Goal: Transaction & Acquisition: Book appointment/travel/reservation

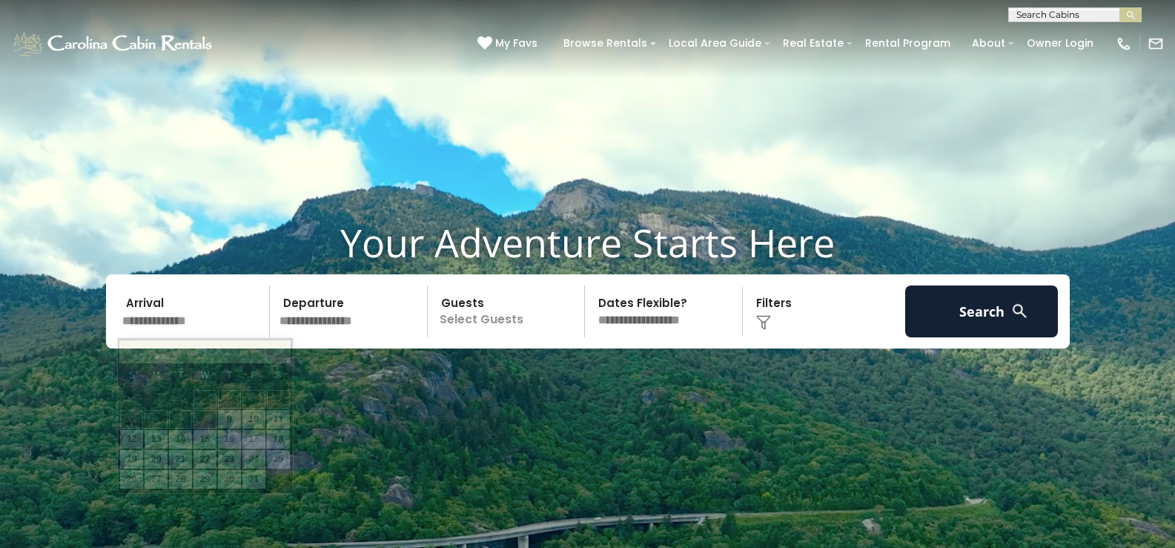
click at [215, 321] on input "text" at bounding box center [193, 311] width 153 height 52
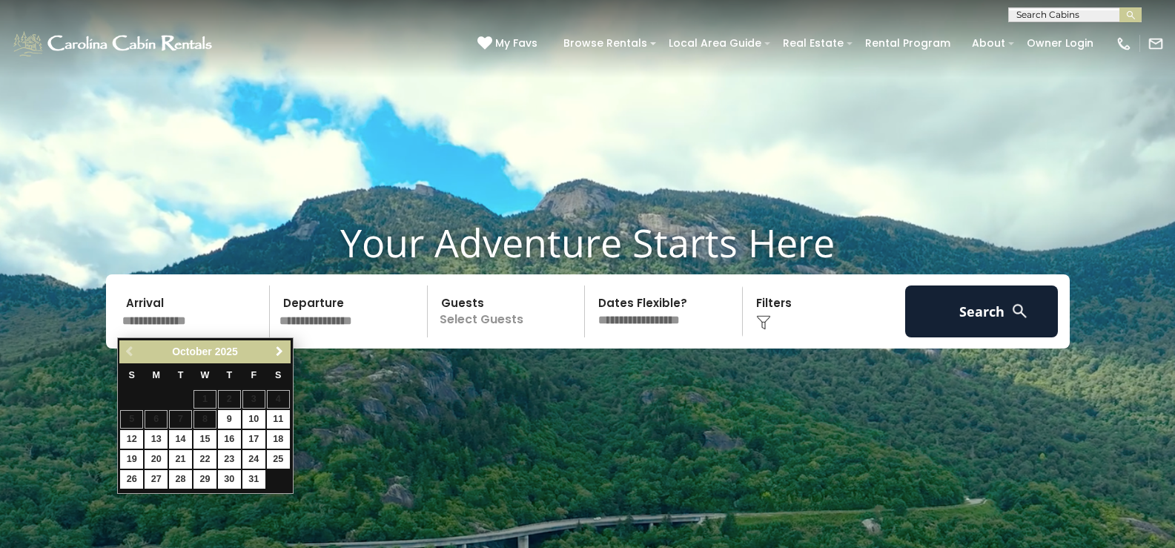
click at [285, 356] on span "Next" at bounding box center [279, 351] width 12 height 12
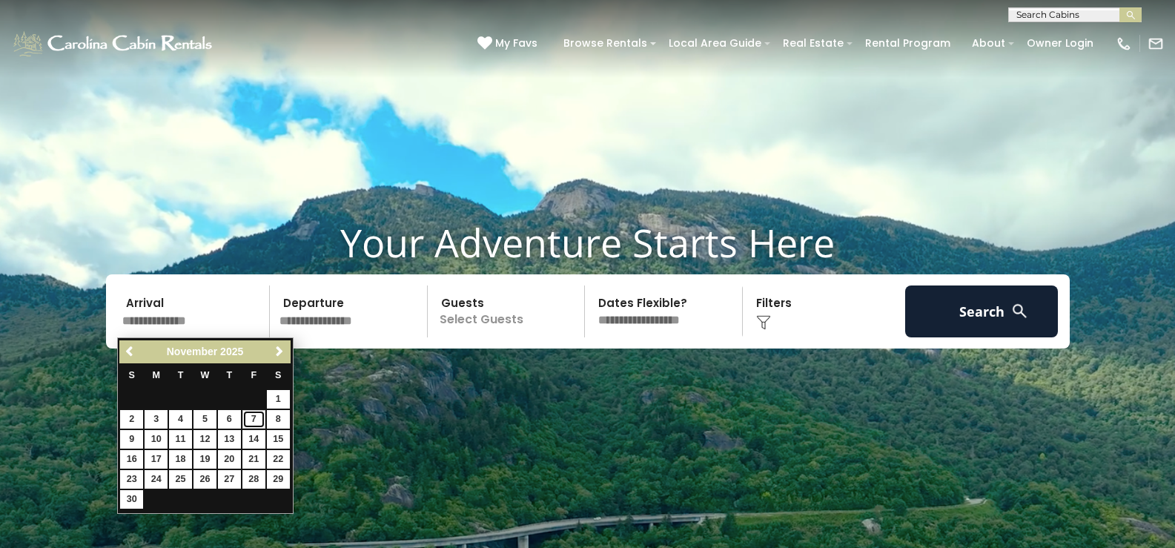
click at [253, 415] on link "7" at bounding box center [253, 419] width 23 height 19
type input "*******"
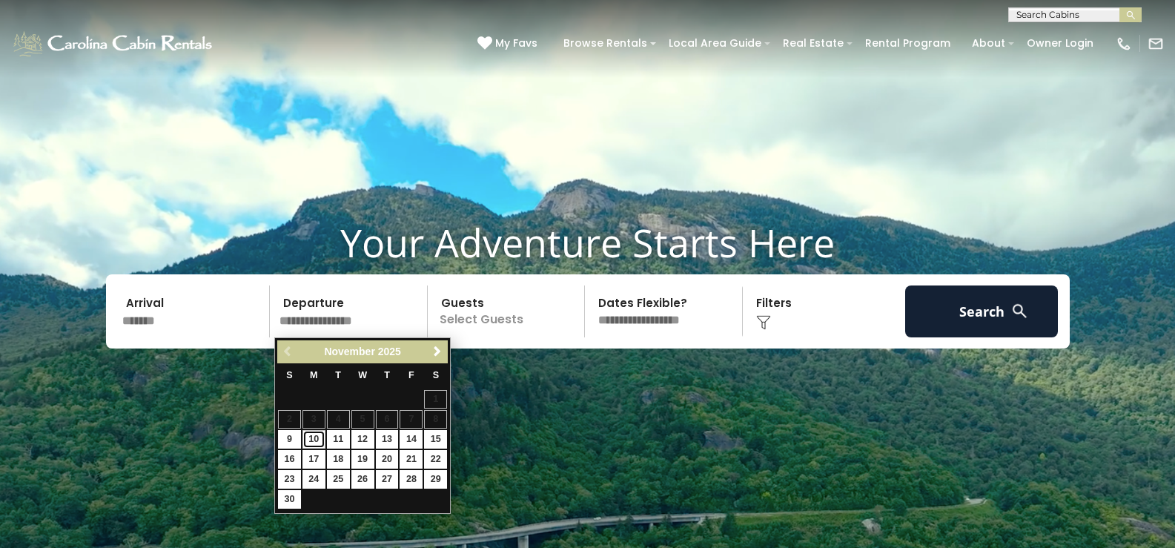
click at [316, 438] on link "10" at bounding box center [313, 439] width 23 height 19
type input "********"
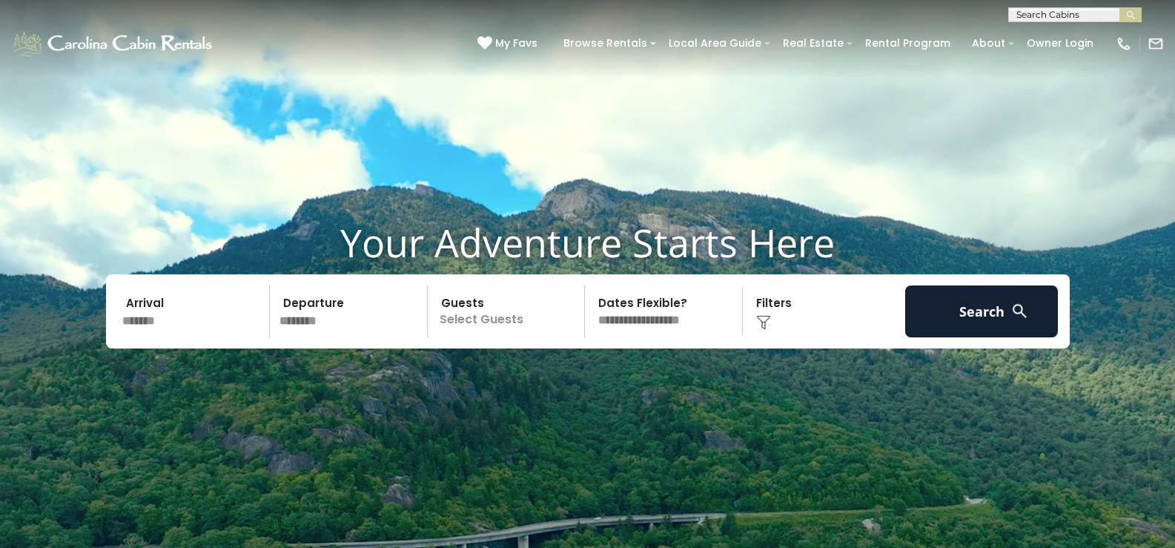
click at [491, 329] on p "Select Guests" at bounding box center [508, 311] width 153 height 52
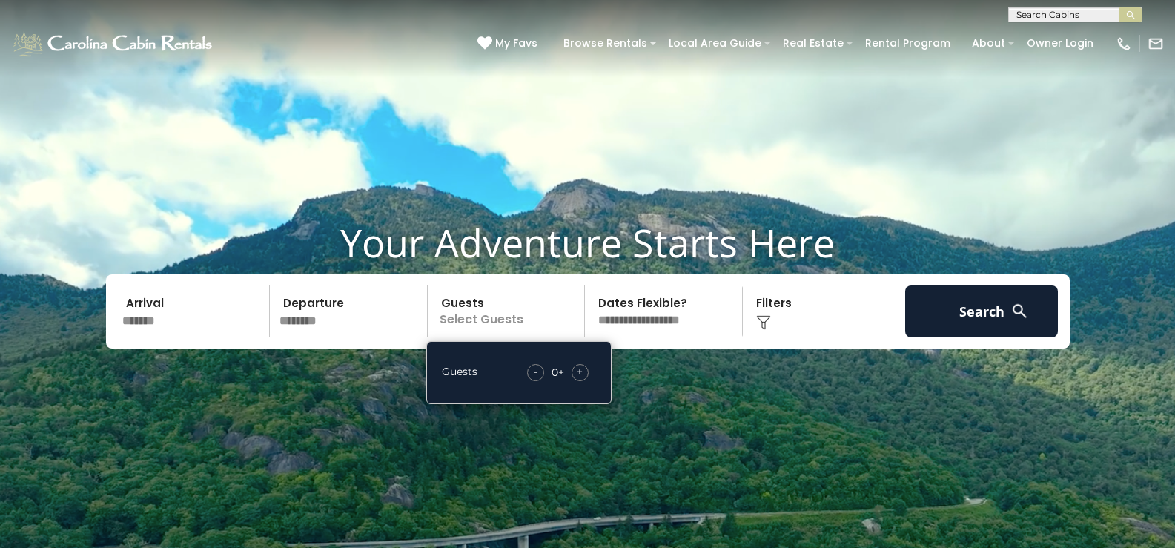
click at [583, 371] on div "+" at bounding box center [579, 372] width 17 height 17
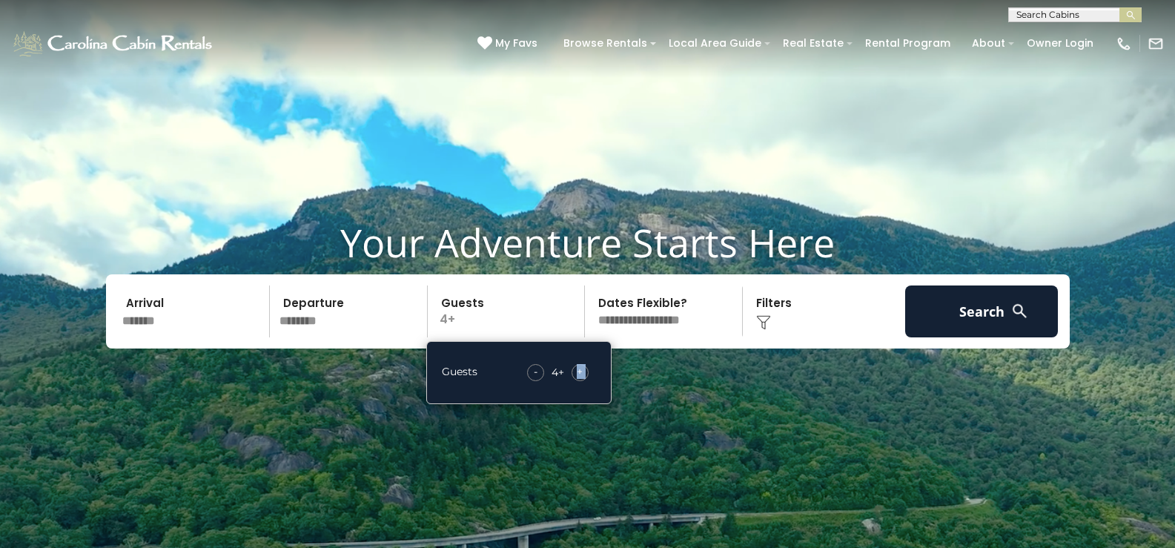
click at [583, 371] on div "+" at bounding box center [579, 372] width 17 height 17
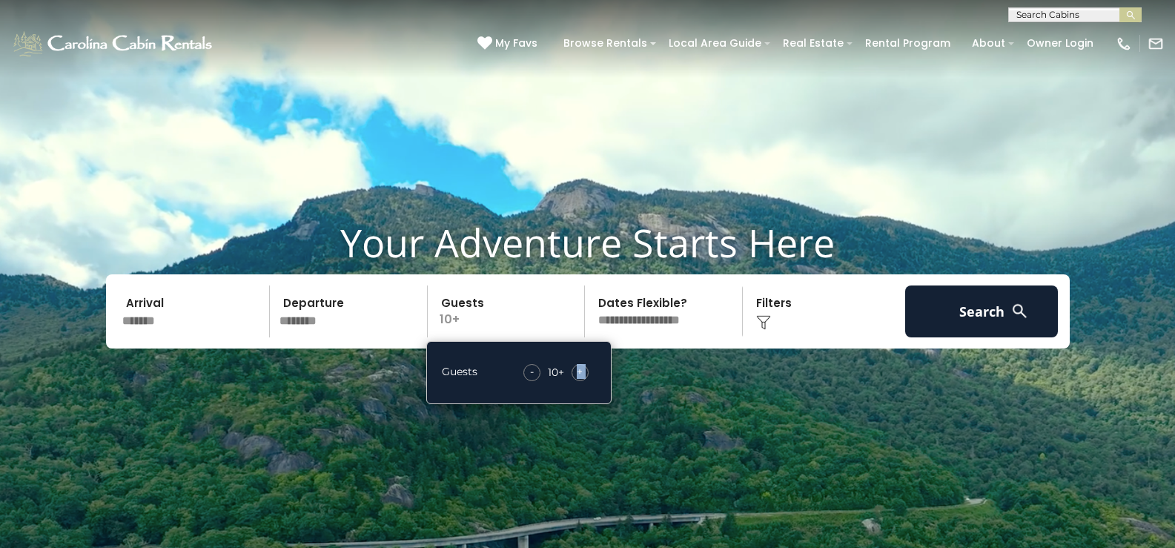
click at [583, 371] on div "+" at bounding box center [579, 372] width 17 height 17
click at [649, 368] on div "Your Adventure Starts Here Arrival ******* Departure ******** Guests 14+ Guests…" at bounding box center [587, 294] width 1175 height 151
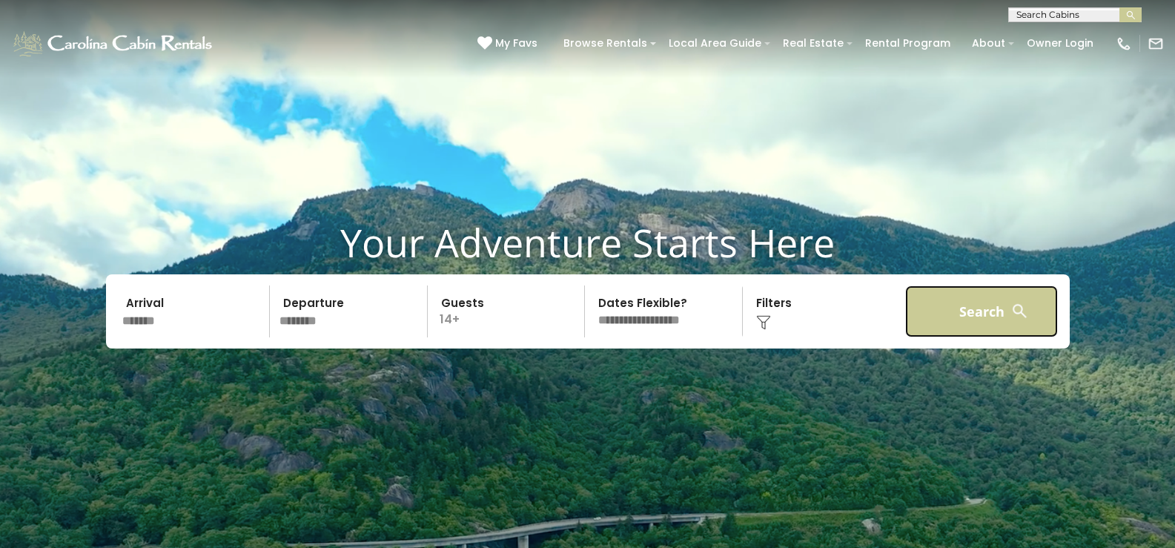
click at [966, 319] on button "Search" at bounding box center [981, 311] width 153 height 52
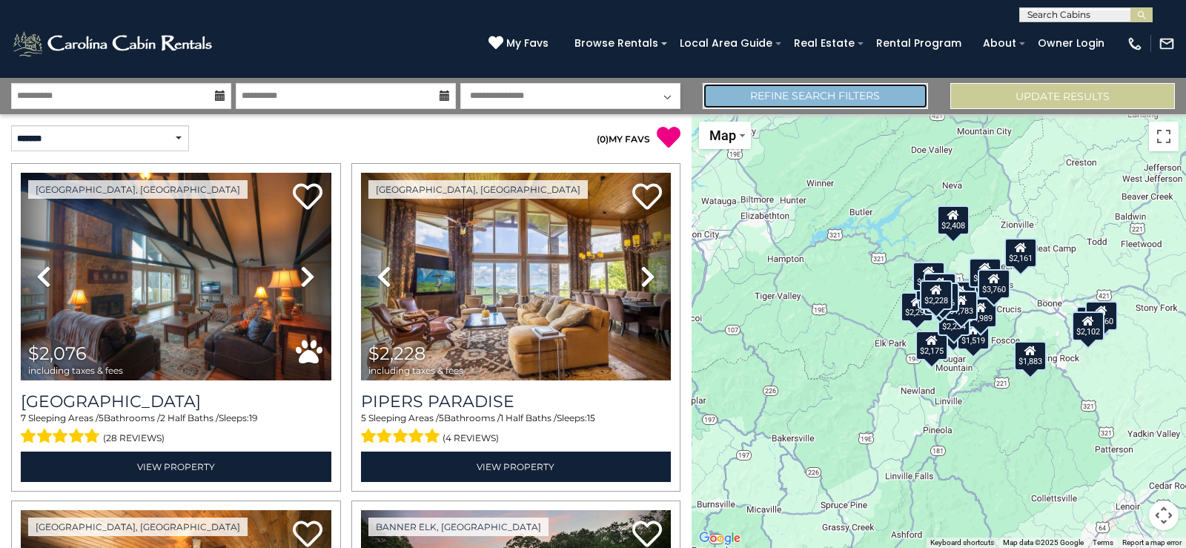
click at [863, 96] on link "Refine Search Filters" at bounding box center [815, 96] width 225 height 26
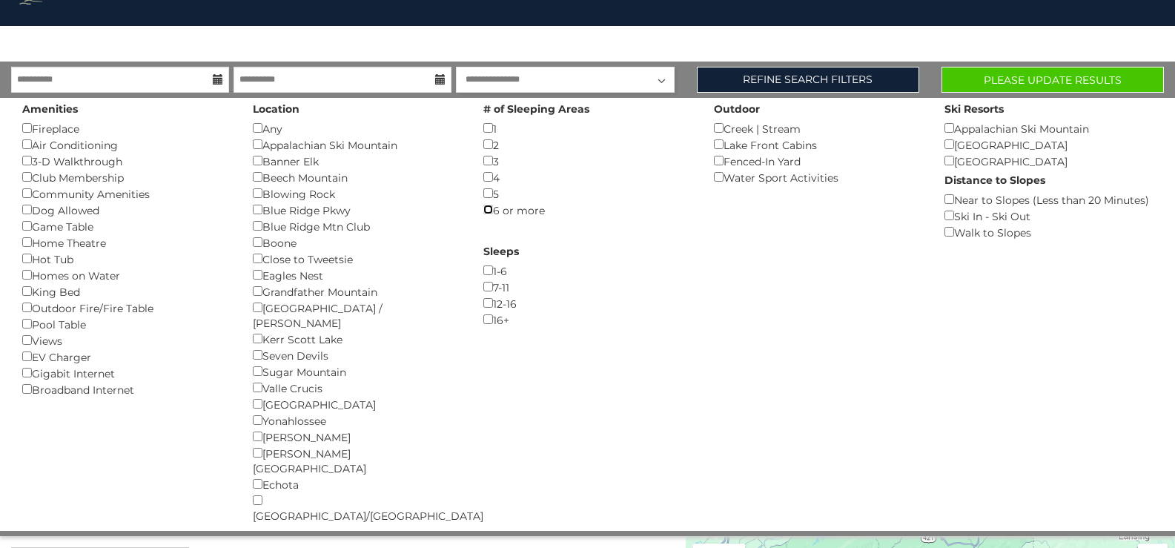
scroll to position [74, 0]
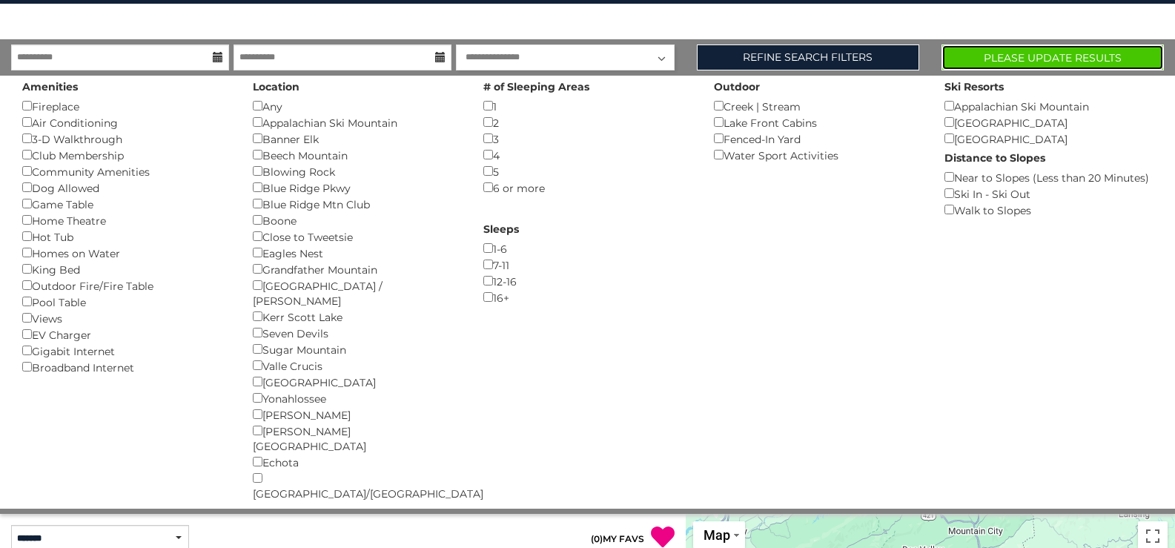
click at [992, 61] on button "Please Update Results" at bounding box center [1052, 57] width 222 height 26
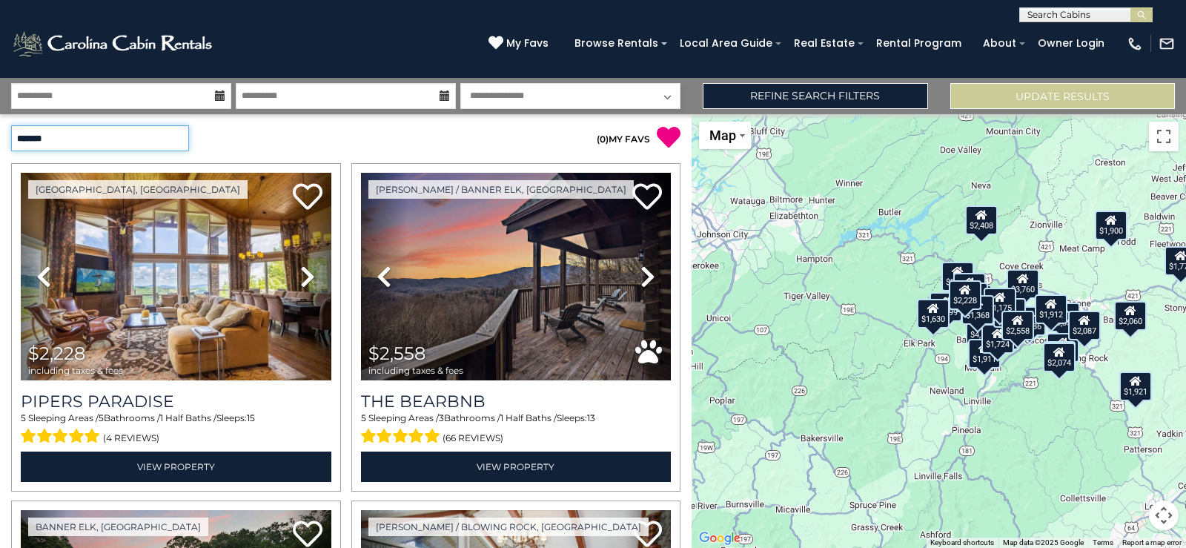
click at [176, 136] on select "**********" at bounding box center [100, 138] width 178 height 26
select select "*********"
click at [11, 125] on select "**********" at bounding box center [100, 138] width 178 height 26
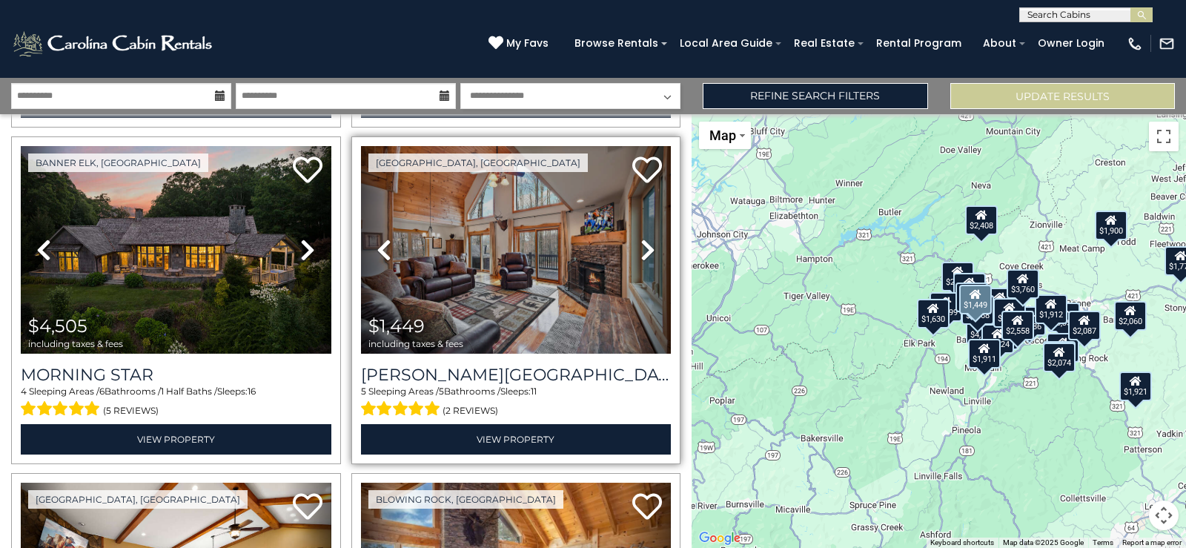
scroll to position [667, 0]
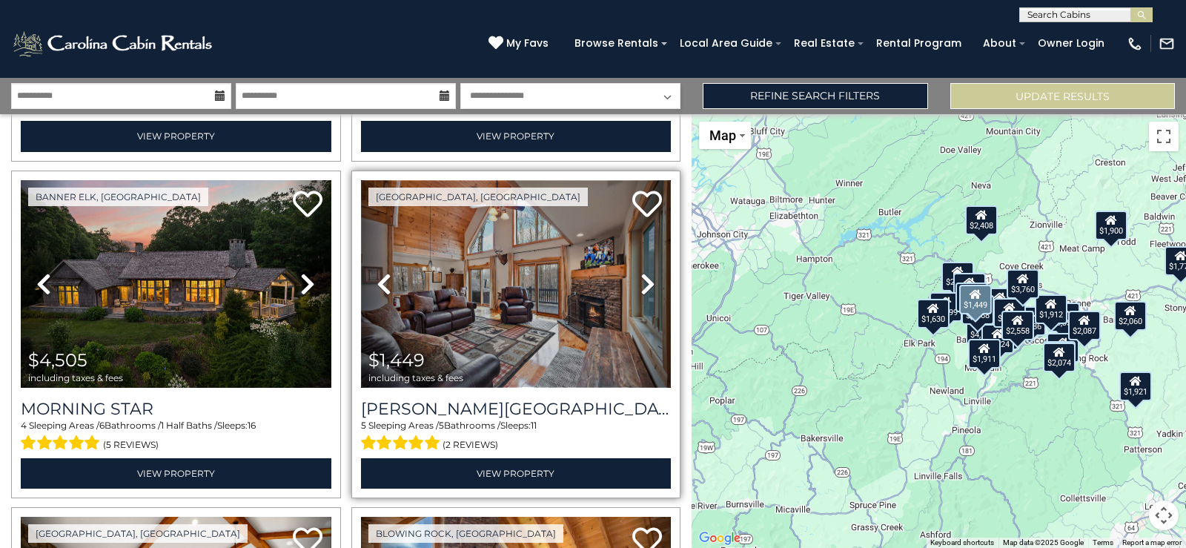
click at [542, 350] on img at bounding box center [516, 284] width 311 height 208
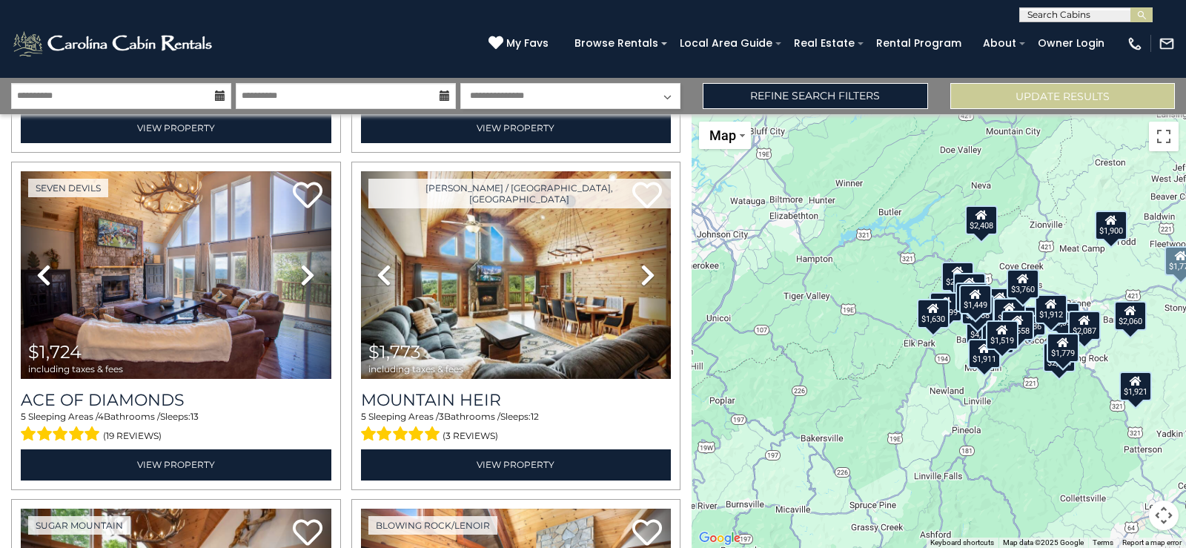
scroll to position [1705, 0]
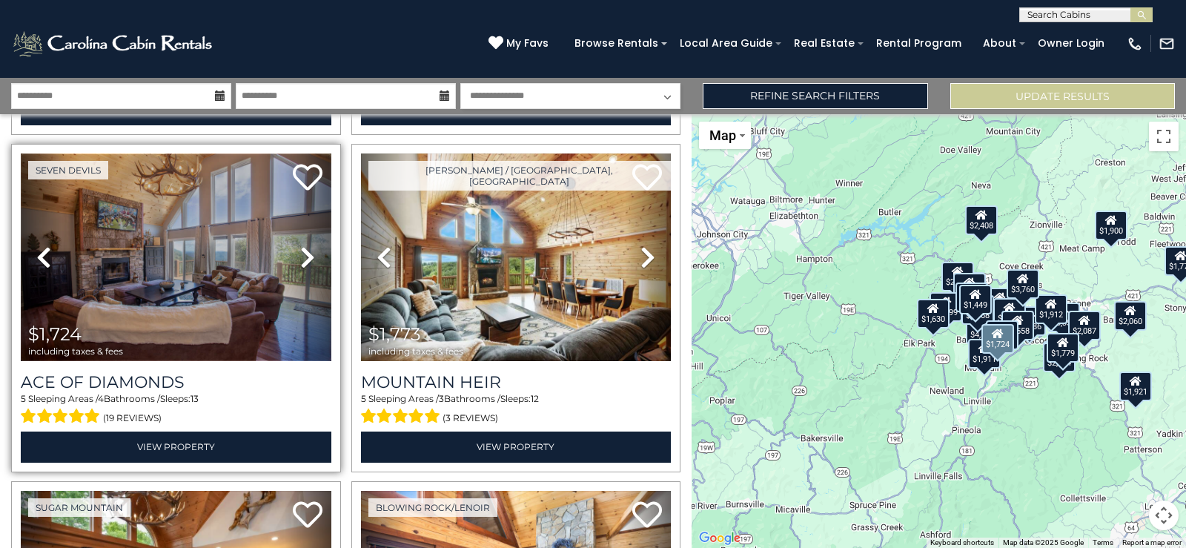
click at [196, 293] on img at bounding box center [176, 257] width 311 height 208
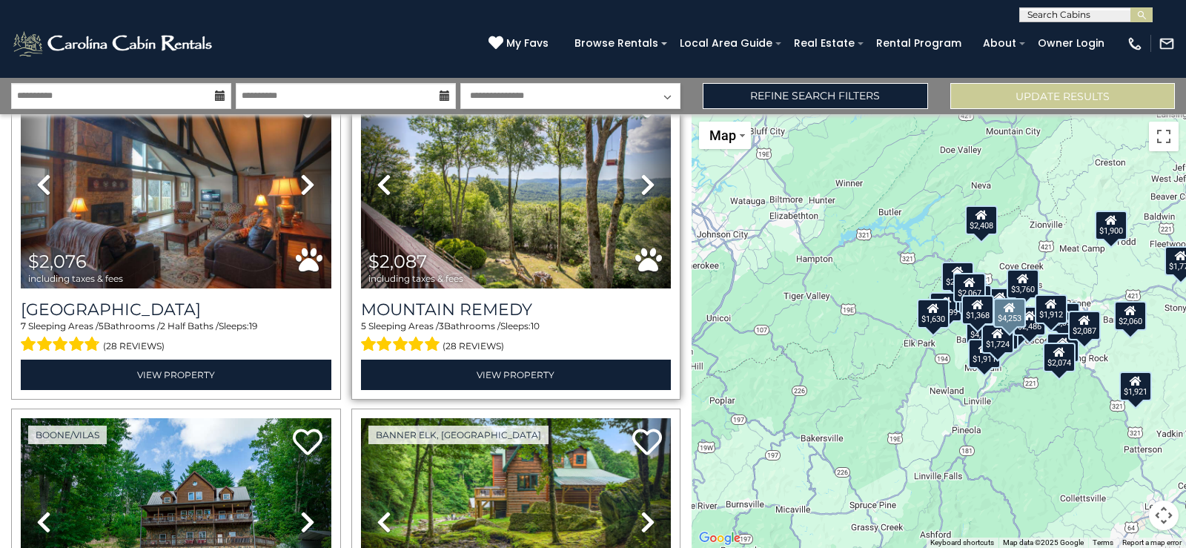
scroll to position [4447, 0]
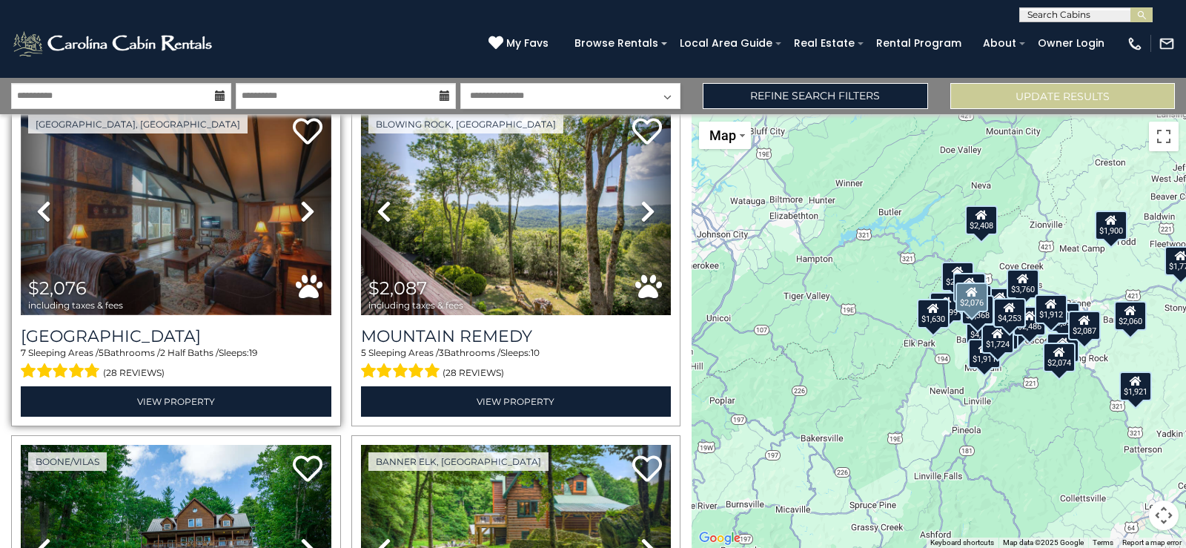
click at [225, 245] on img at bounding box center [176, 211] width 311 height 208
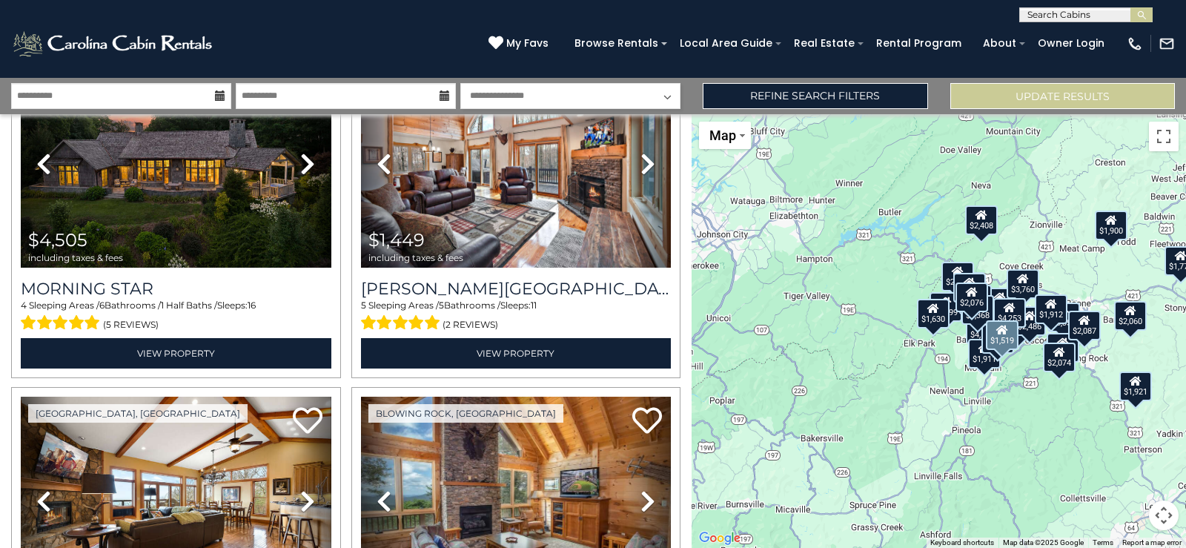
scroll to position [639, 0]
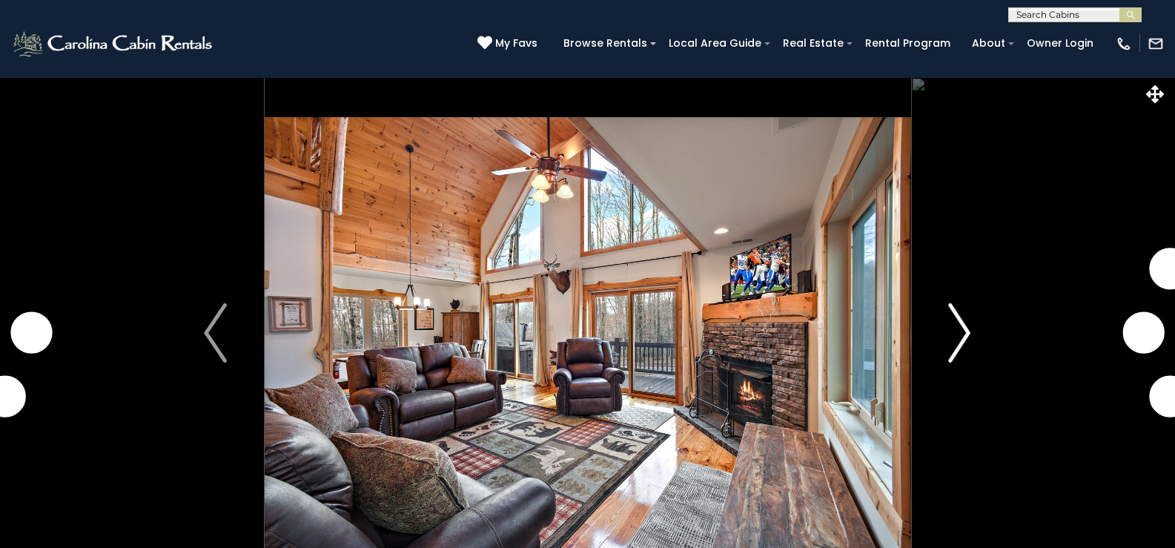
click at [962, 328] on img "Next" at bounding box center [959, 332] width 22 height 59
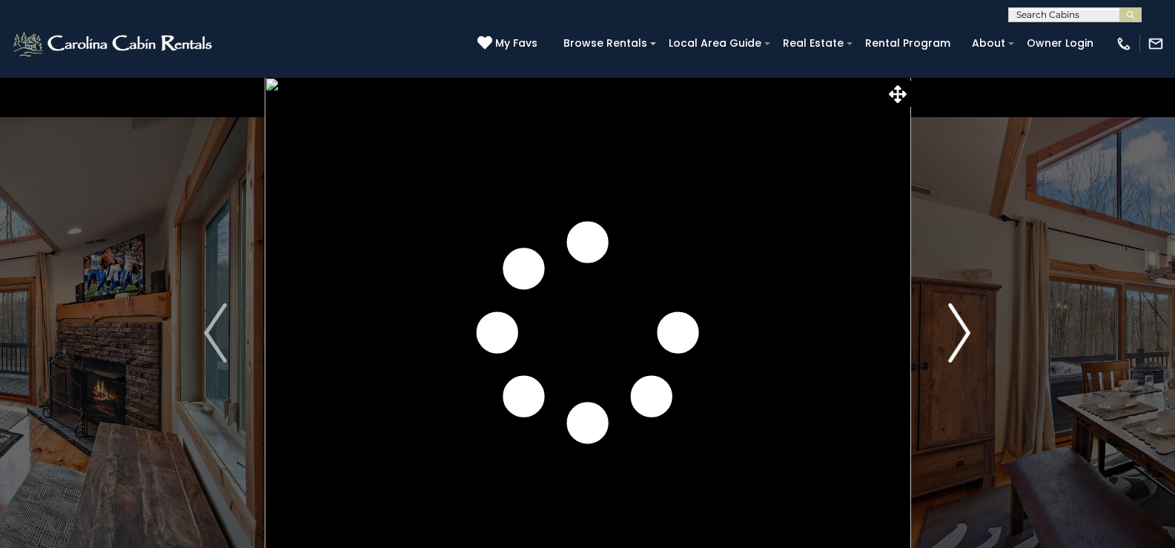
click at [962, 328] on img "Next" at bounding box center [959, 332] width 22 height 59
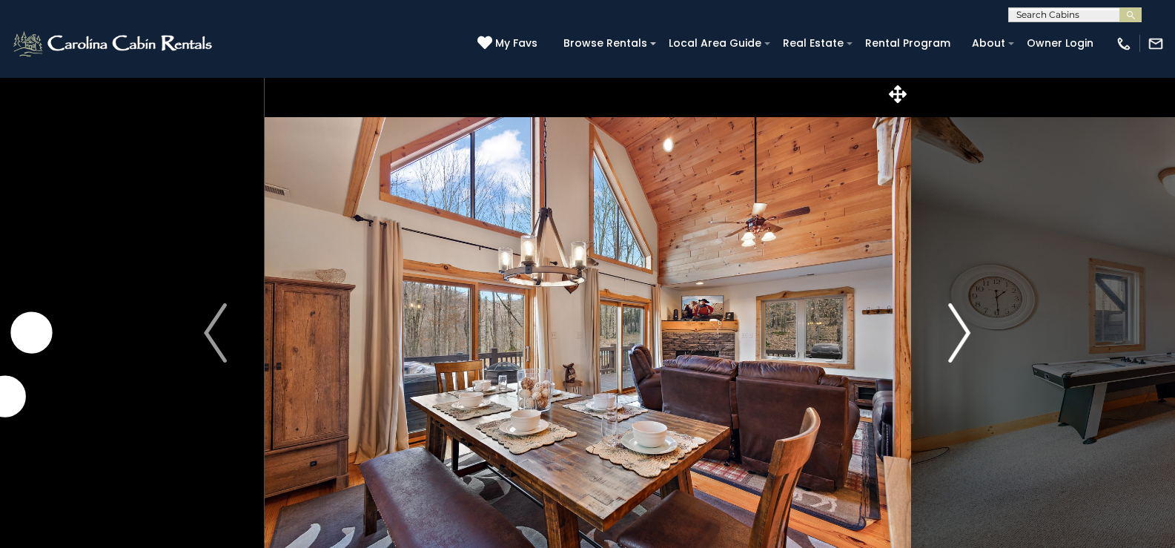
click at [962, 328] on img "Next" at bounding box center [959, 332] width 22 height 59
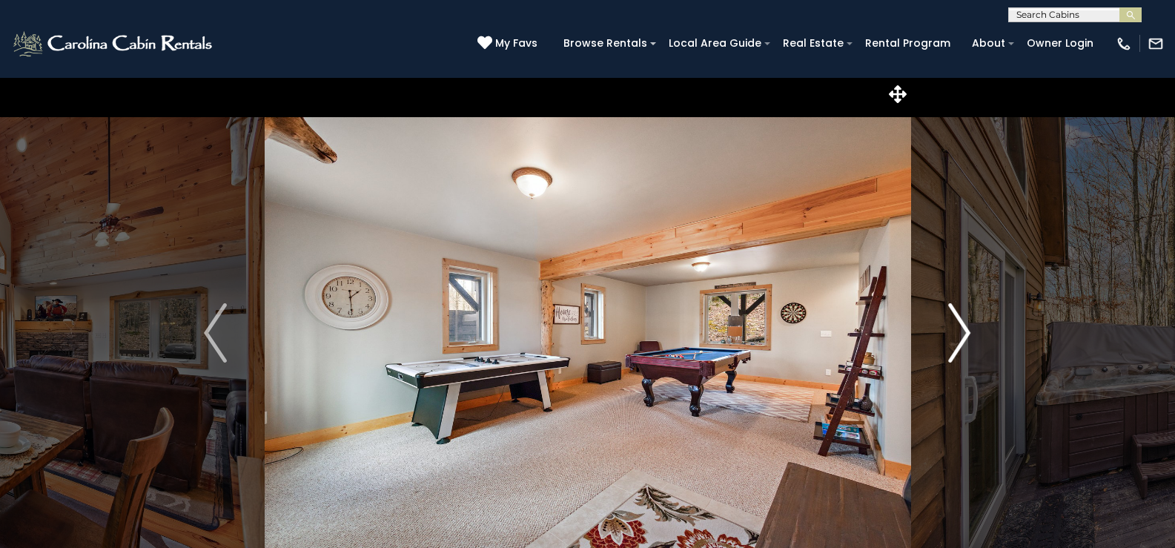
click at [962, 328] on img "Next" at bounding box center [959, 332] width 22 height 59
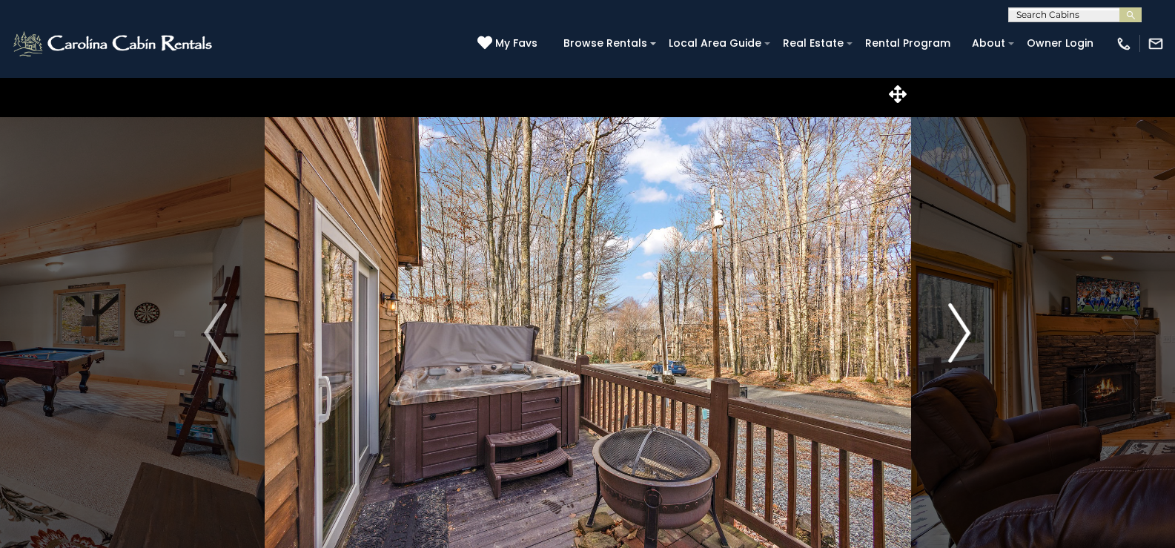
click at [962, 328] on img "Next" at bounding box center [959, 332] width 22 height 59
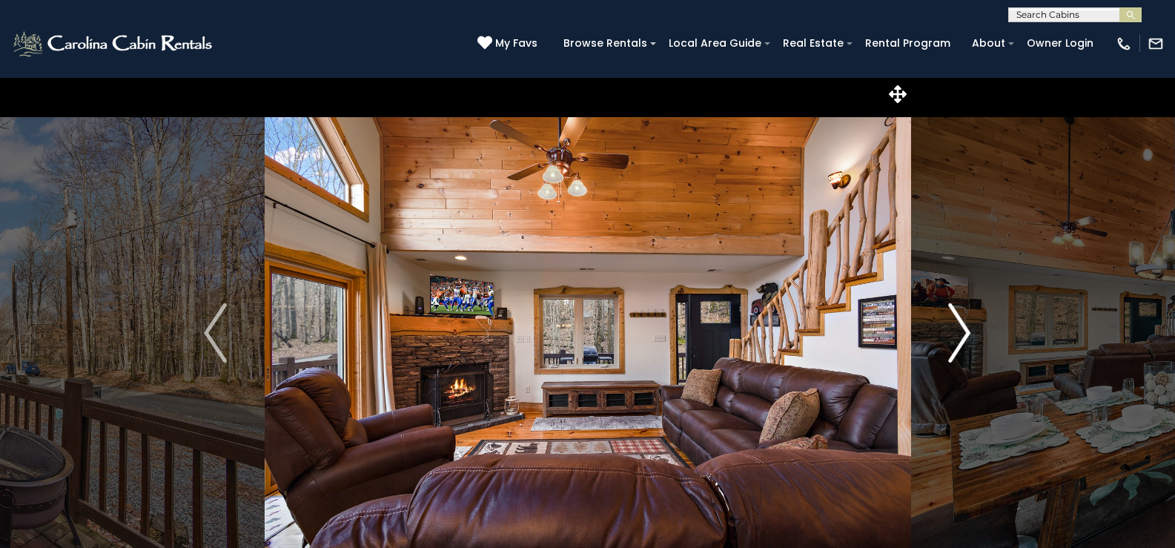
click at [962, 328] on img "Next" at bounding box center [959, 332] width 22 height 59
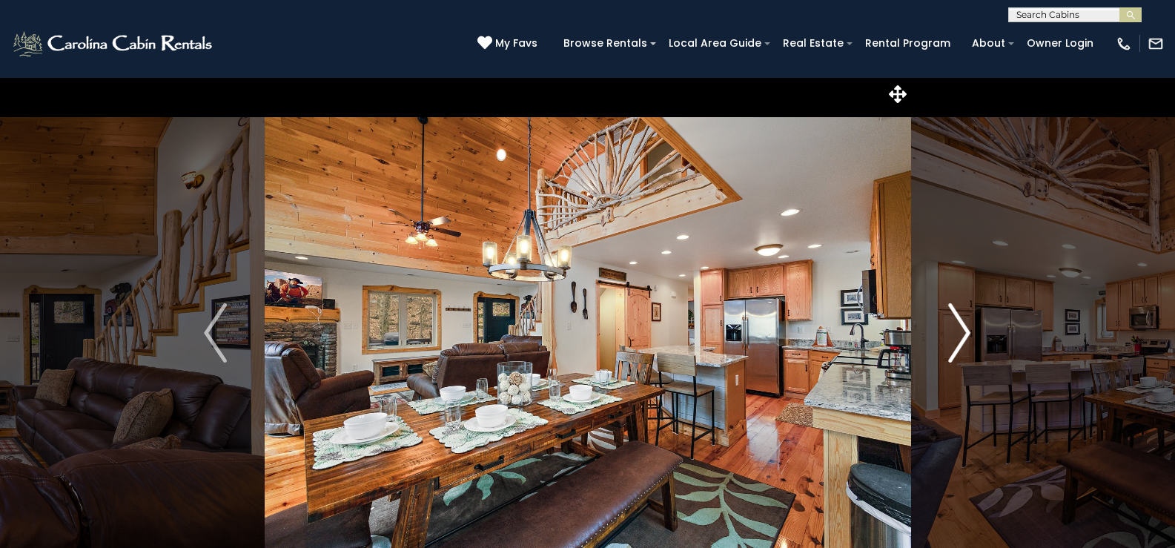
click at [962, 328] on img "Next" at bounding box center [959, 332] width 22 height 59
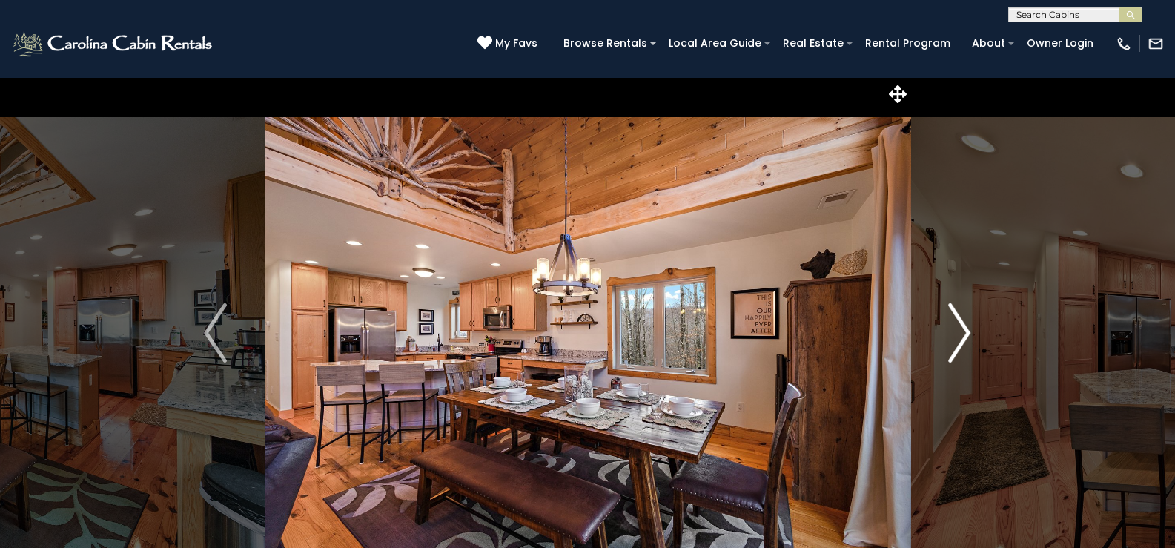
click at [962, 328] on img "Next" at bounding box center [959, 332] width 22 height 59
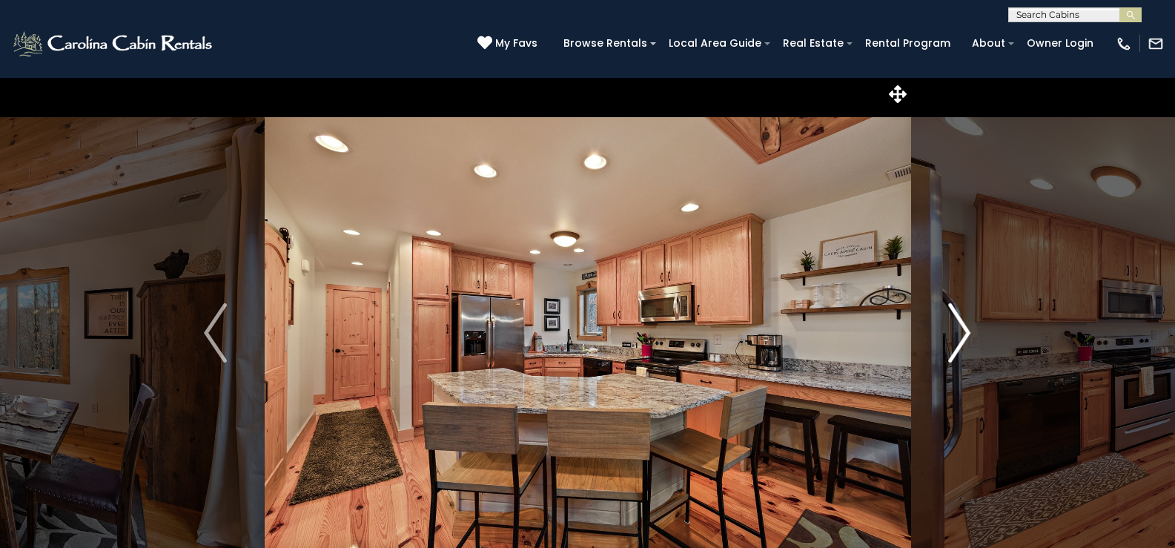
click at [962, 328] on img "Next" at bounding box center [959, 332] width 22 height 59
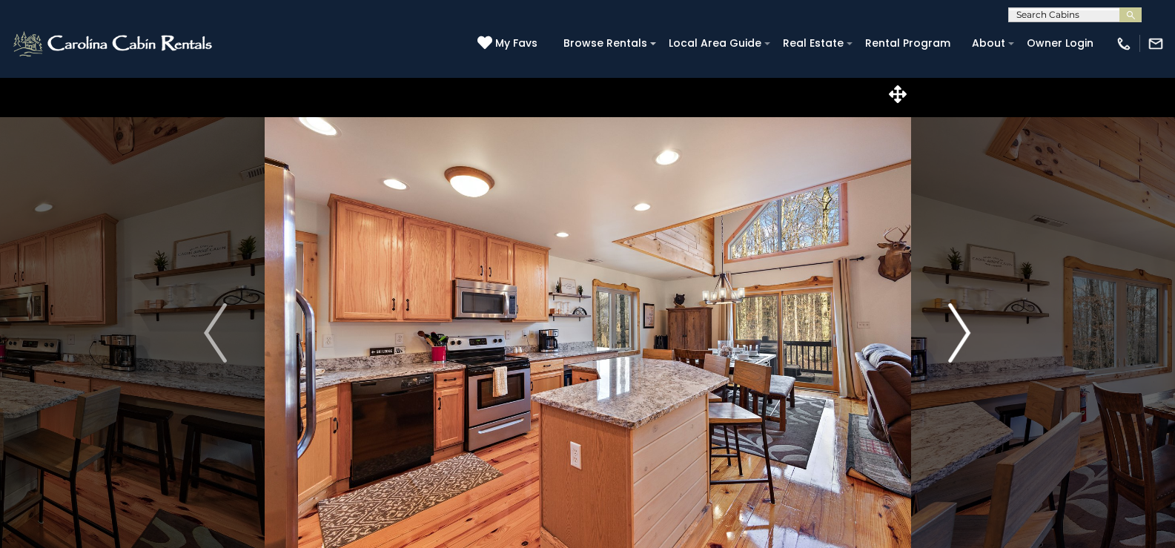
click at [962, 328] on img "Next" at bounding box center [959, 332] width 22 height 59
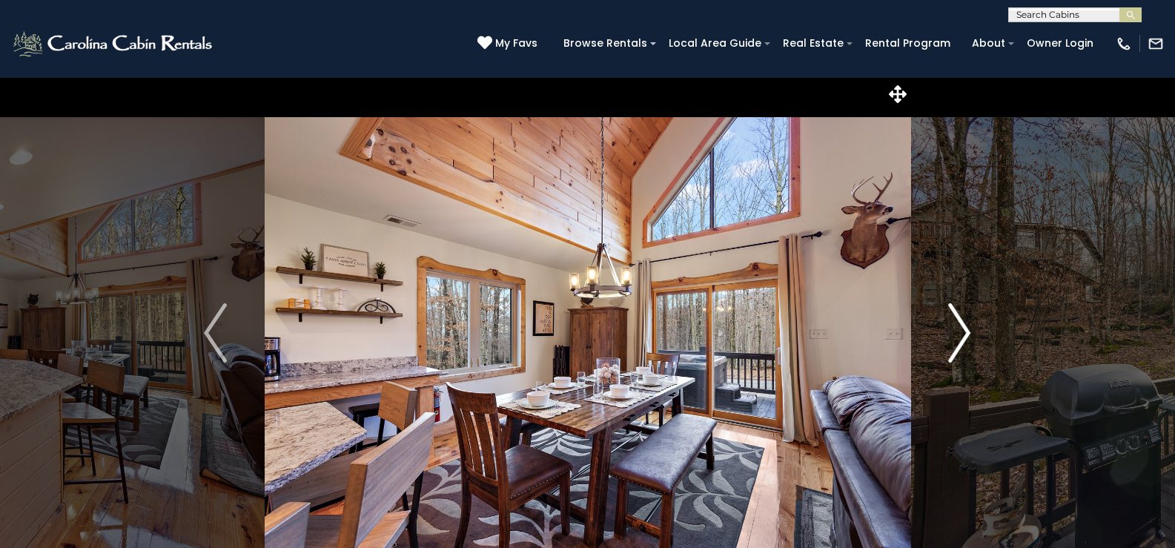
click at [962, 328] on img "Next" at bounding box center [959, 332] width 22 height 59
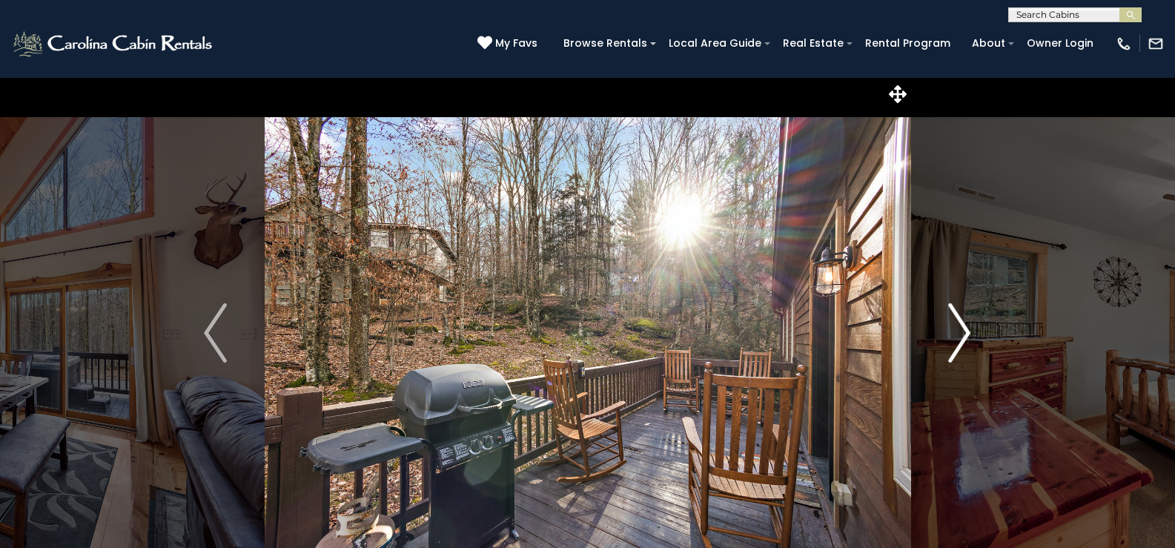
click at [962, 328] on img "Next" at bounding box center [959, 332] width 22 height 59
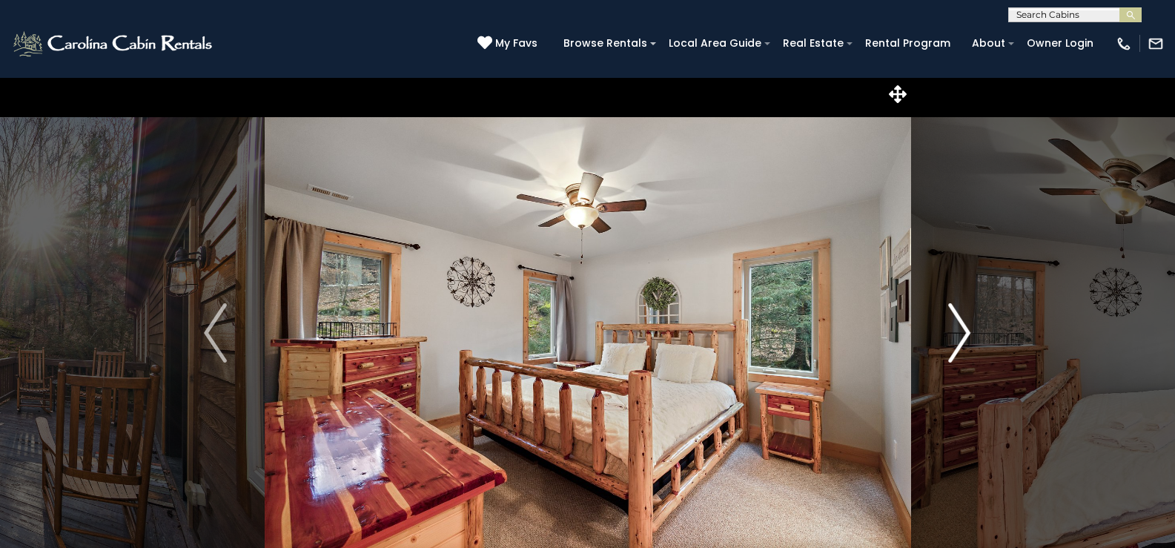
click at [962, 328] on img "Next" at bounding box center [959, 332] width 22 height 59
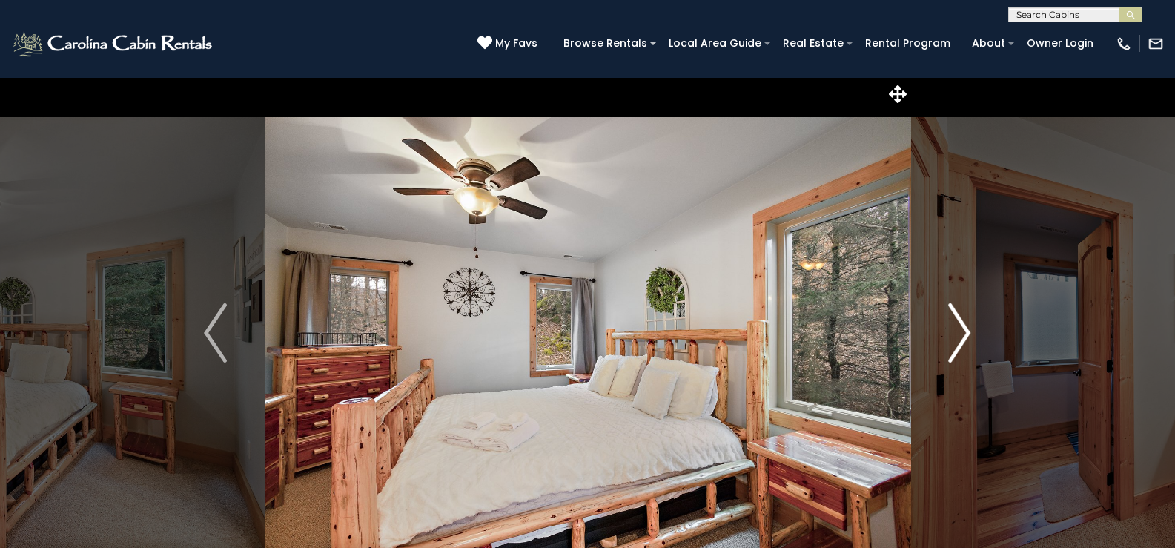
click at [962, 328] on img "Next" at bounding box center [959, 332] width 22 height 59
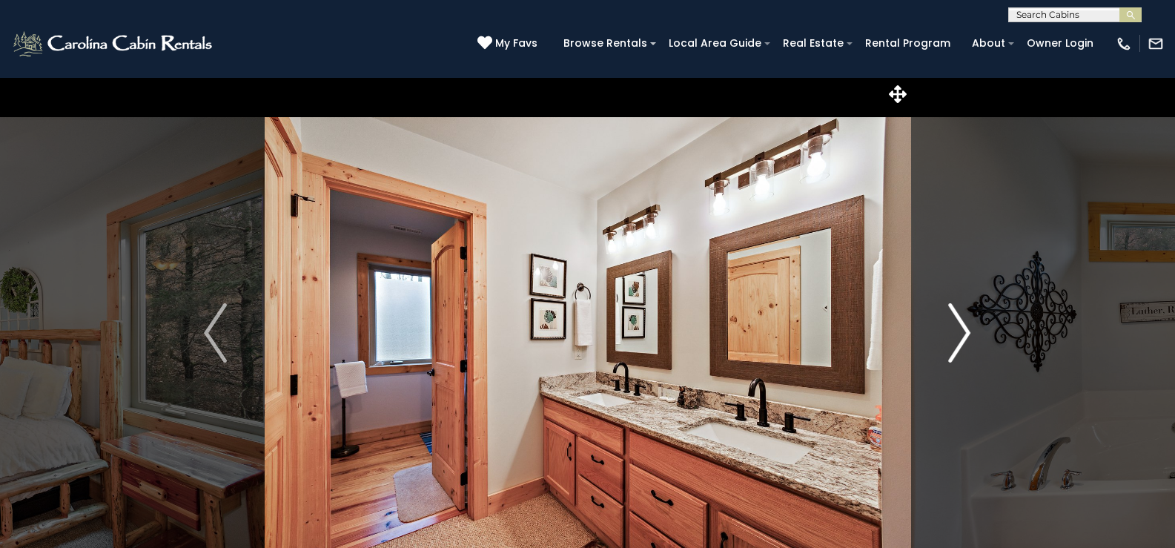
click at [962, 328] on img "Next" at bounding box center [959, 332] width 22 height 59
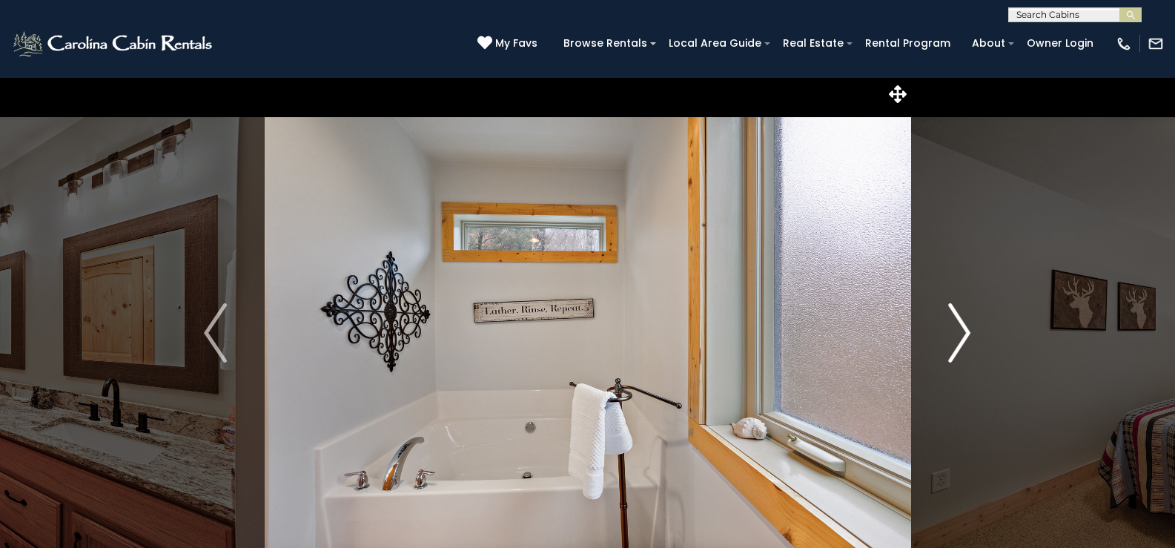
click at [962, 328] on img "Next" at bounding box center [959, 332] width 22 height 59
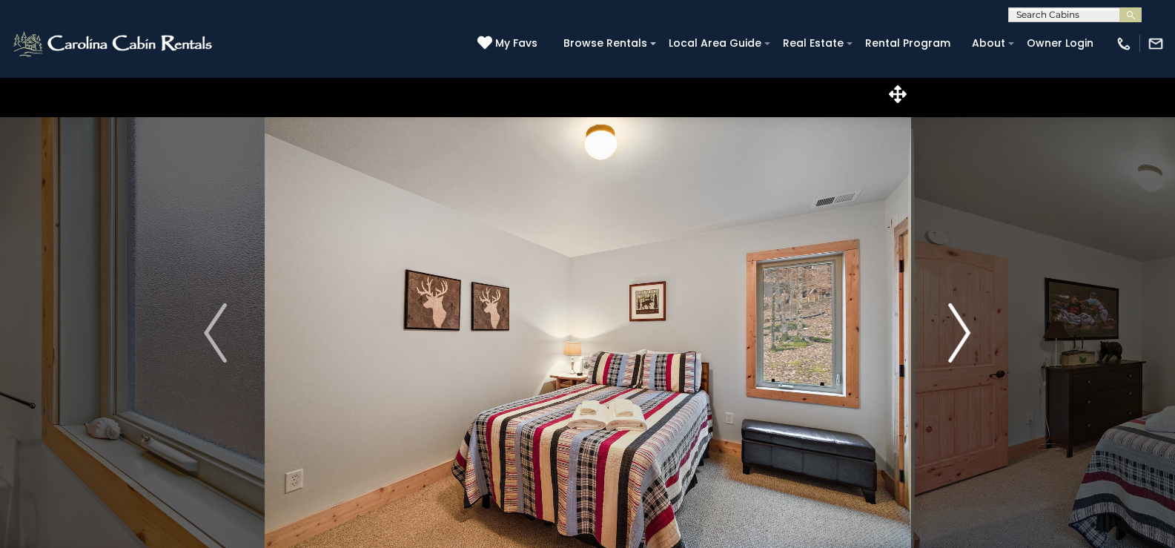
click at [962, 328] on img "Next" at bounding box center [959, 332] width 22 height 59
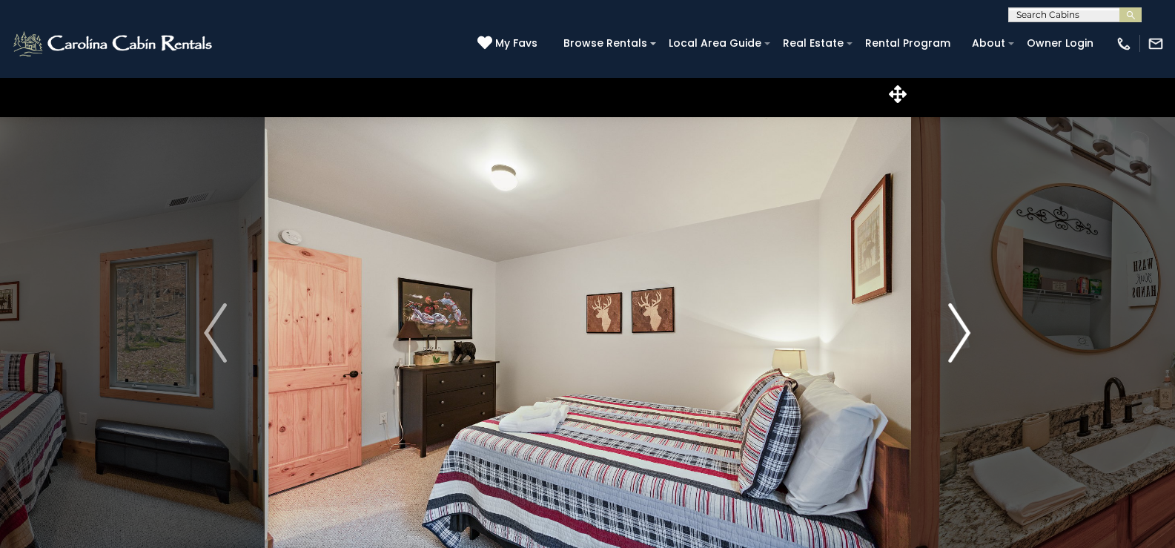
click at [962, 328] on img "Next" at bounding box center [959, 332] width 22 height 59
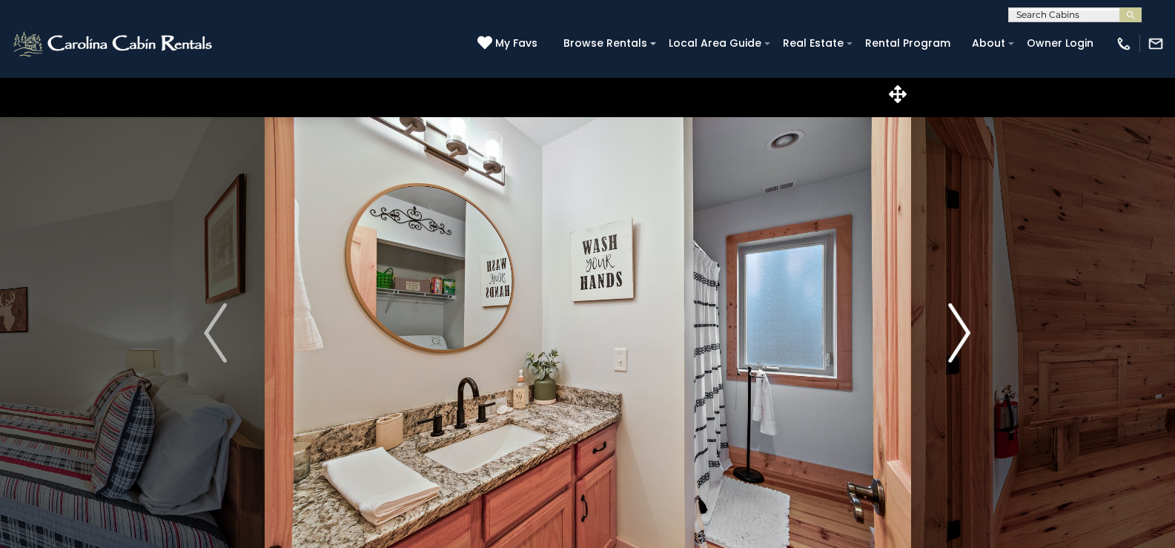
click at [970, 331] on img "Next" at bounding box center [959, 332] width 22 height 59
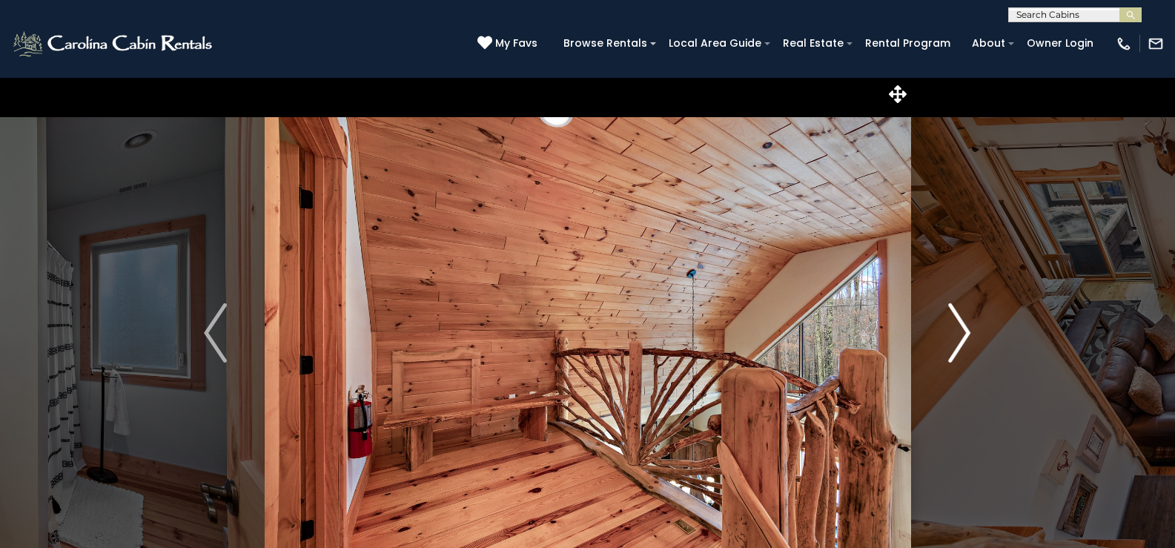
click at [970, 331] on img "Next" at bounding box center [959, 332] width 22 height 59
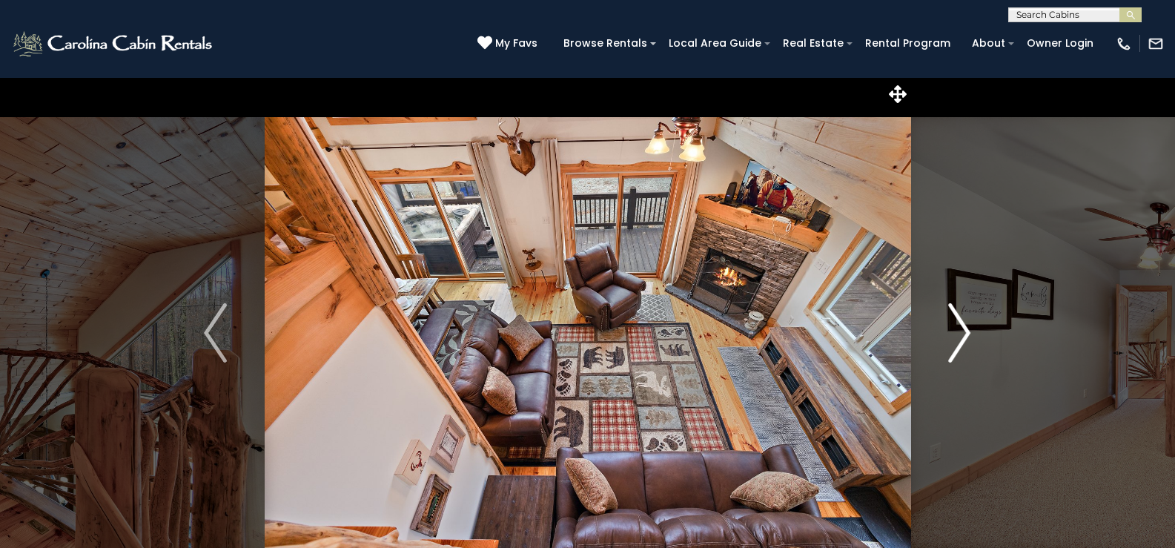
click at [970, 331] on img "Next" at bounding box center [959, 332] width 22 height 59
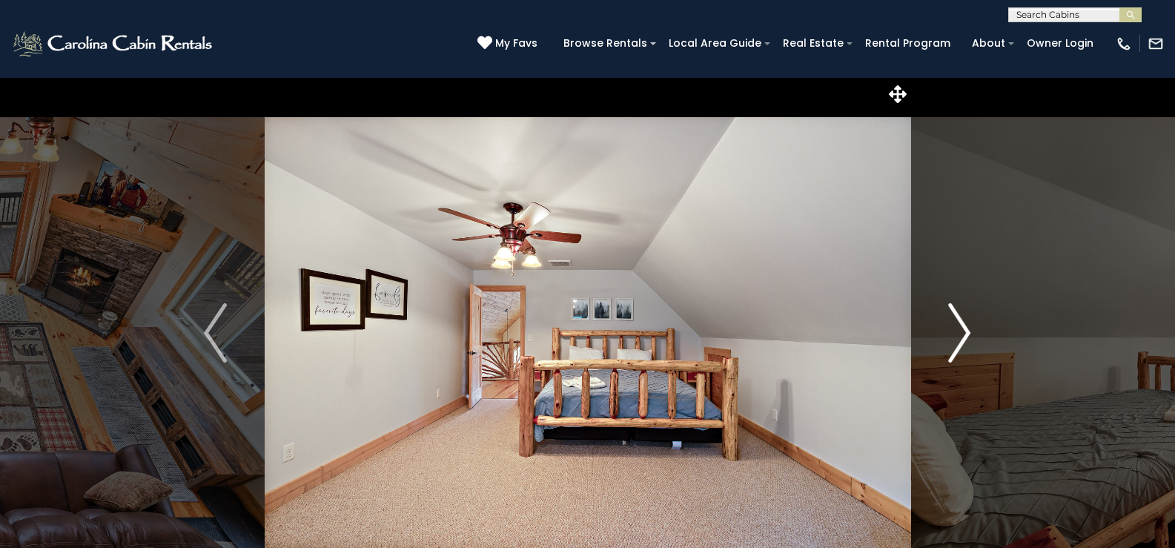
click at [970, 331] on img "Next" at bounding box center [959, 332] width 22 height 59
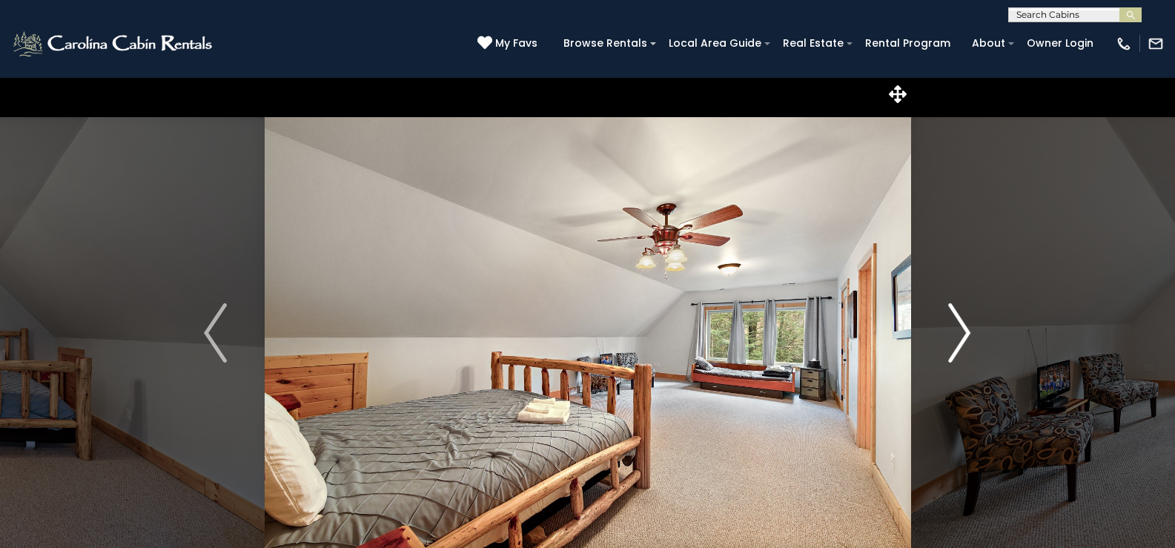
click at [970, 331] on img "Next" at bounding box center [959, 332] width 22 height 59
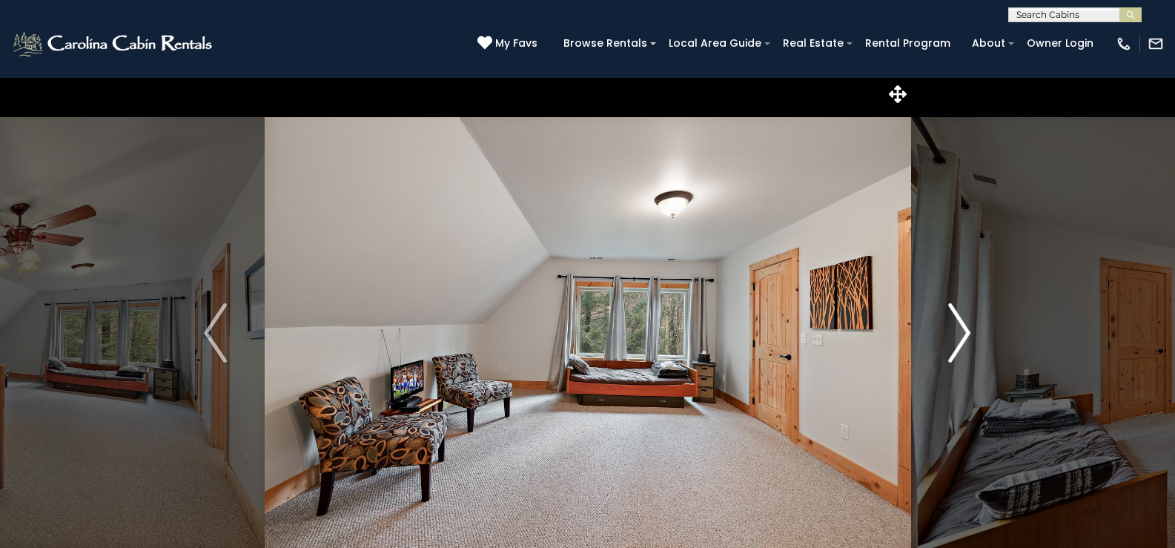
click at [970, 331] on img "Next" at bounding box center [959, 332] width 22 height 59
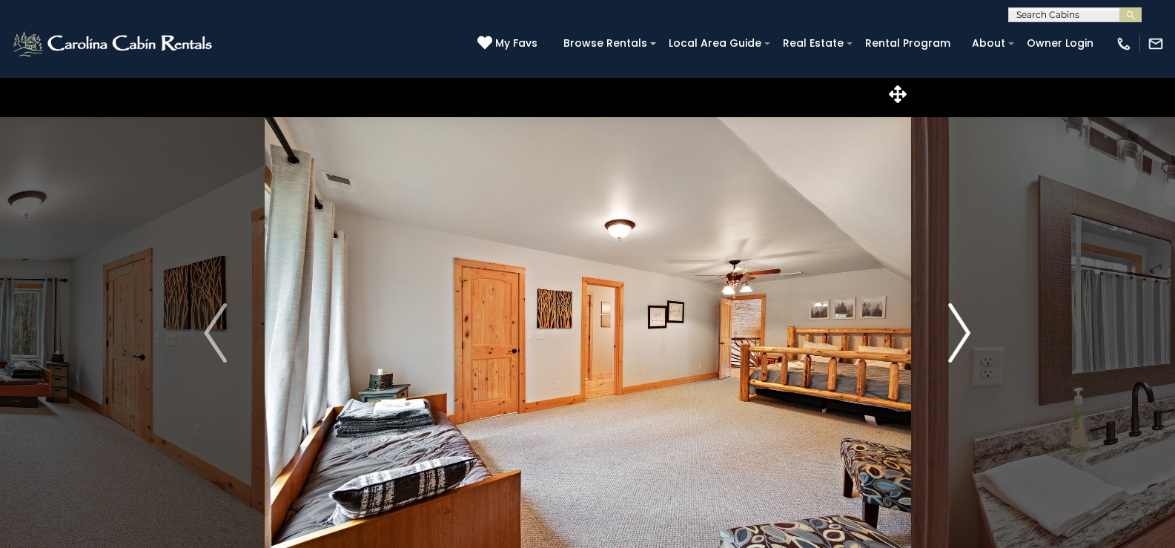
click at [970, 331] on img "Next" at bounding box center [959, 332] width 22 height 59
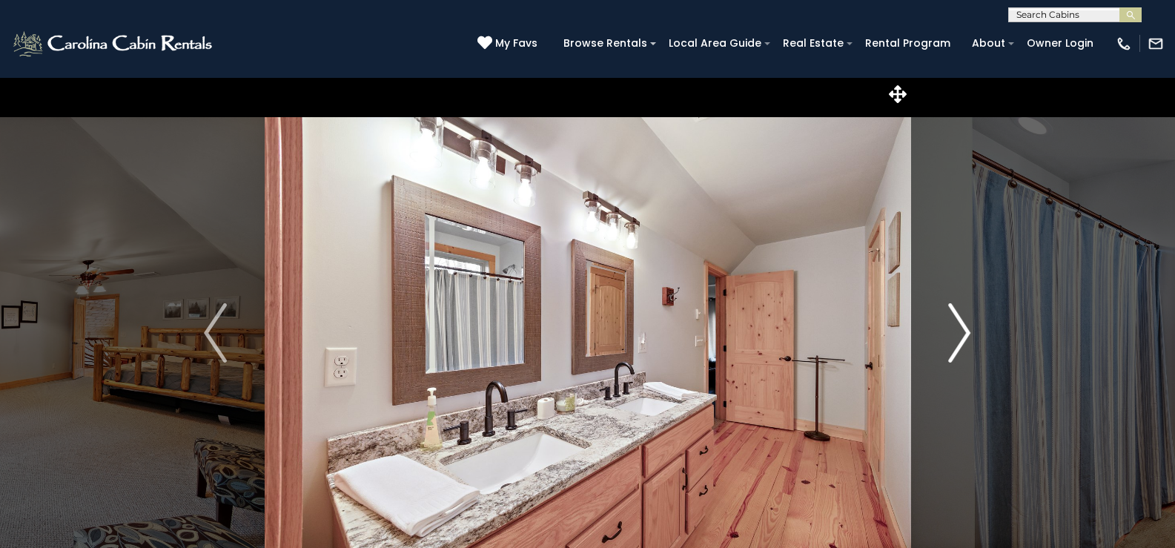
click at [970, 331] on img "Next" at bounding box center [959, 332] width 22 height 59
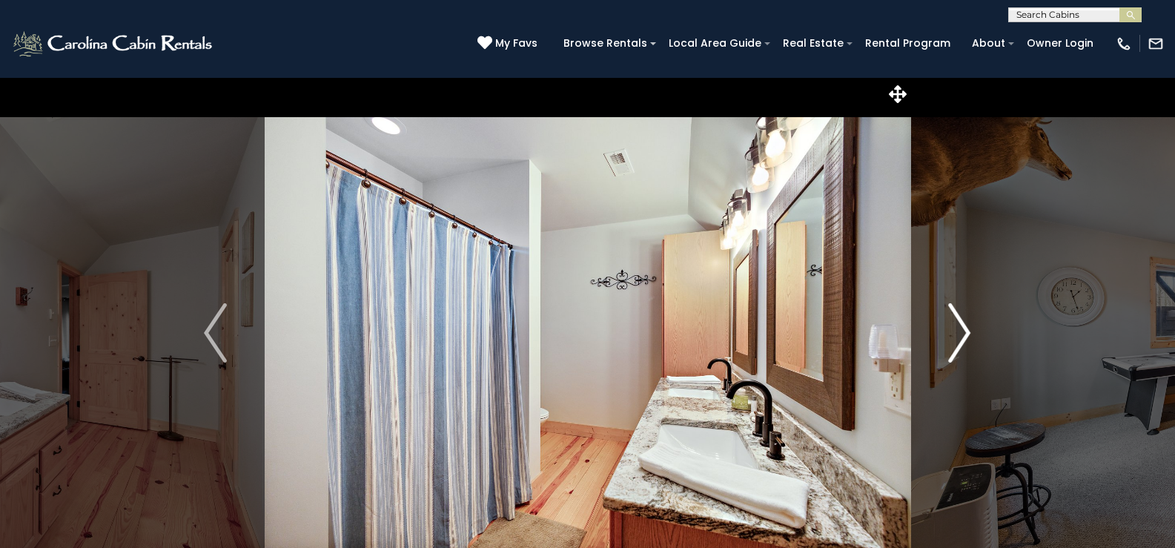
click at [970, 331] on img "Next" at bounding box center [959, 332] width 22 height 59
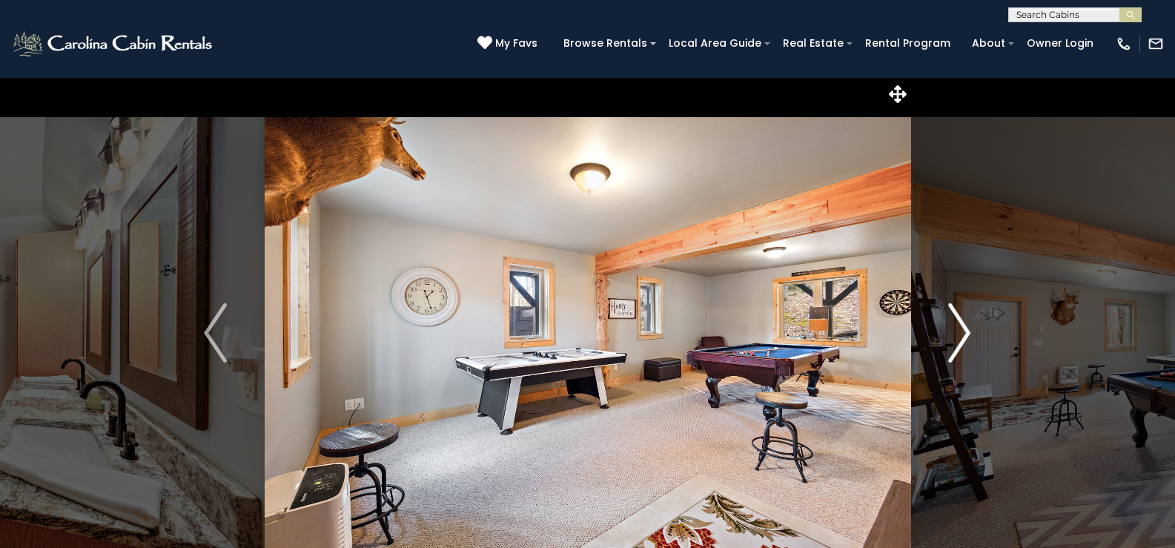
click at [970, 331] on img "Next" at bounding box center [959, 332] width 22 height 59
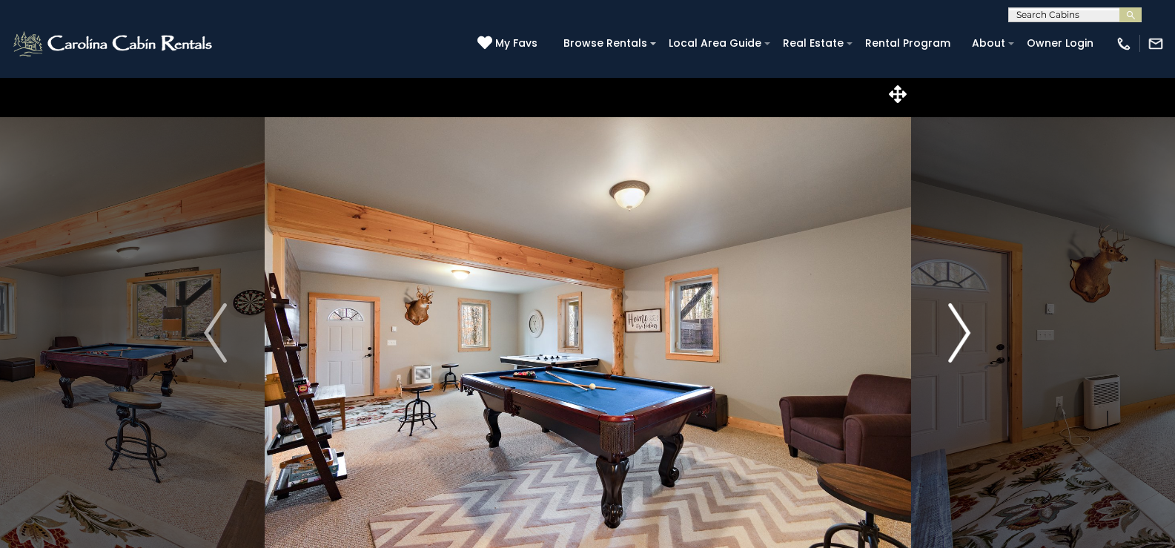
click at [970, 331] on img "Next" at bounding box center [959, 332] width 22 height 59
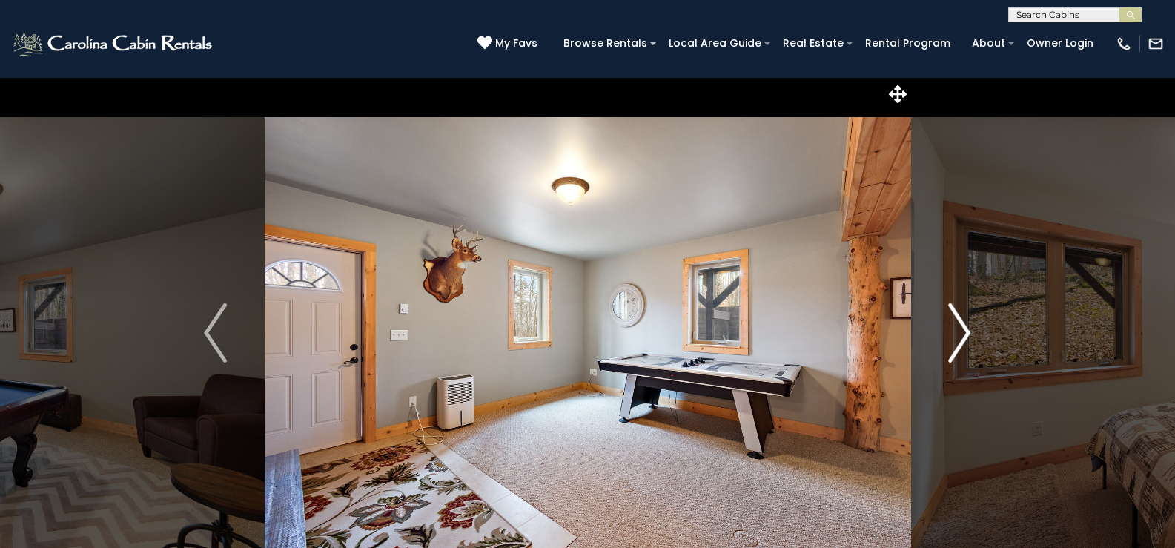
click at [970, 331] on img "Next" at bounding box center [959, 332] width 22 height 59
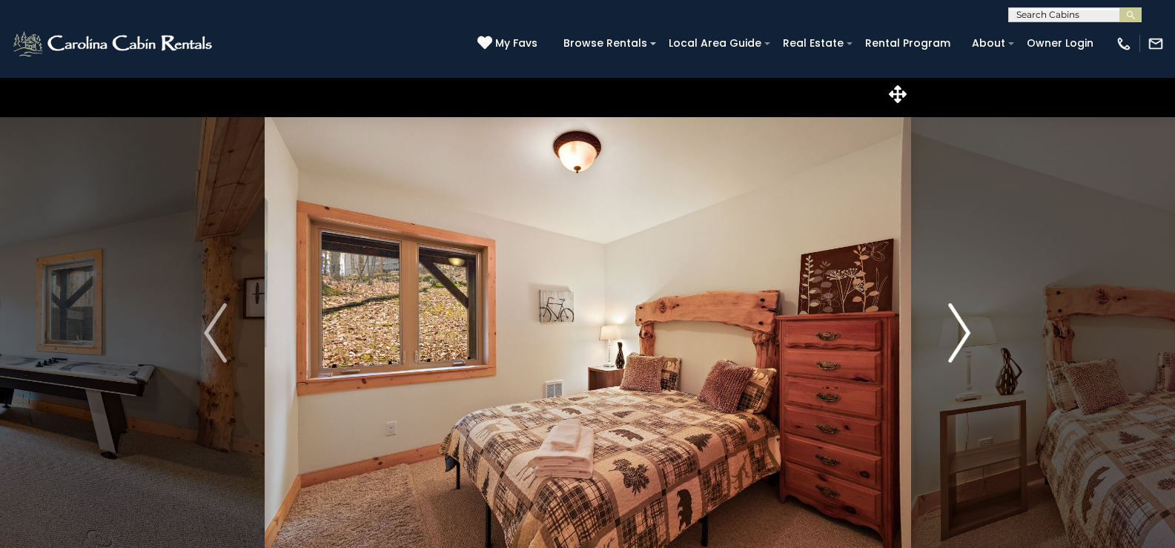
click at [970, 331] on img "Next" at bounding box center [959, 332] width 22 height 59
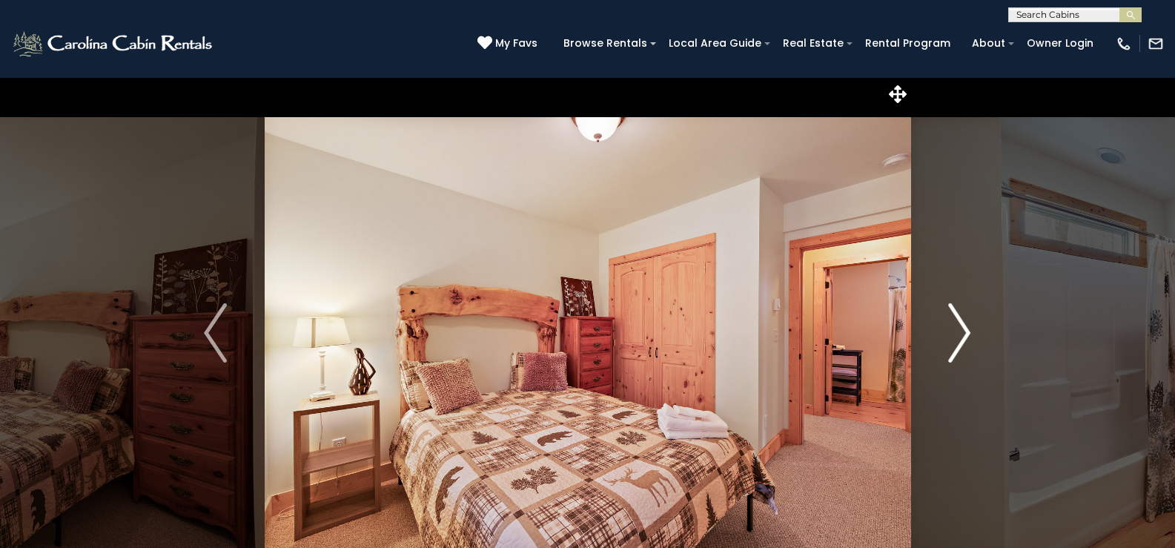
click at [970, 331] on img "Next" at bounding box center [959, 332] width 22 height 59
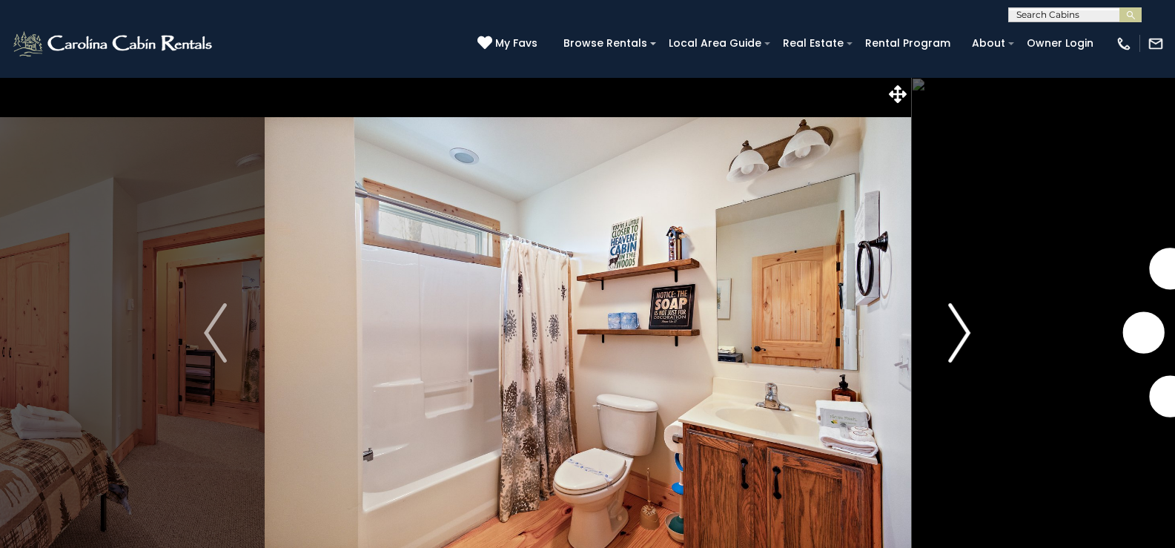
click at [970, 331] on img "Next" at bounding box center [959, 332] width 22 height 59
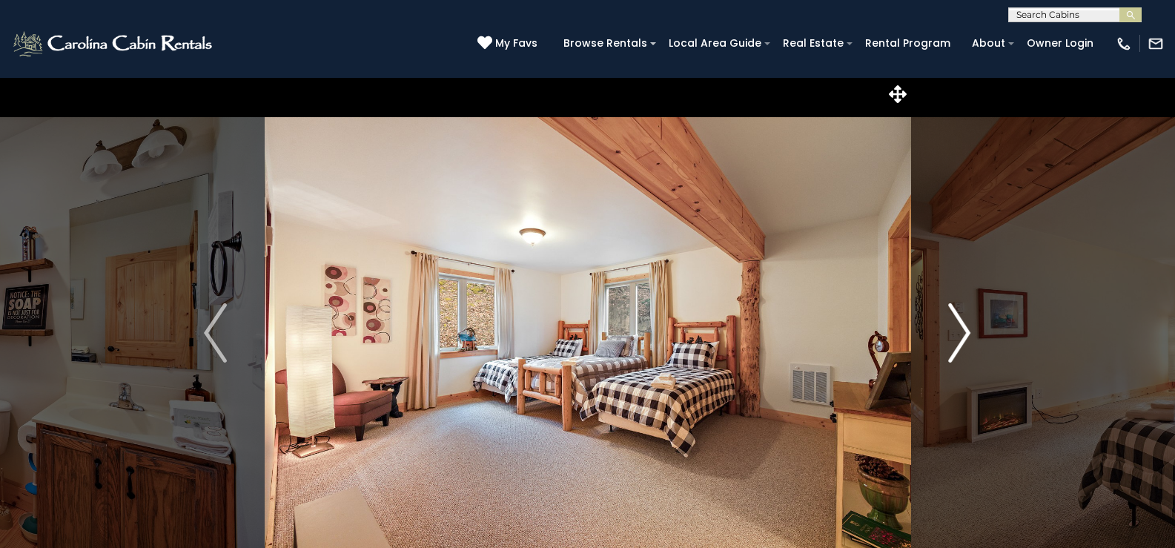
click at [970, 331] on img "Next" at bounding box center [959, 332] width 22 height 59
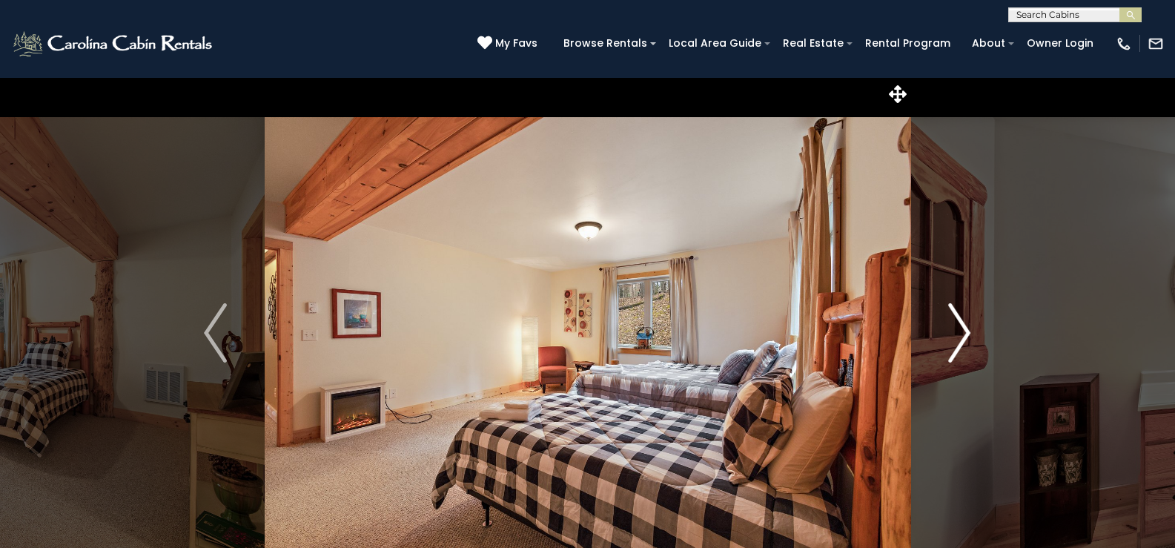
click at [970, 331] on img "Next" at bounding box center [959, 332] width 22 height 59
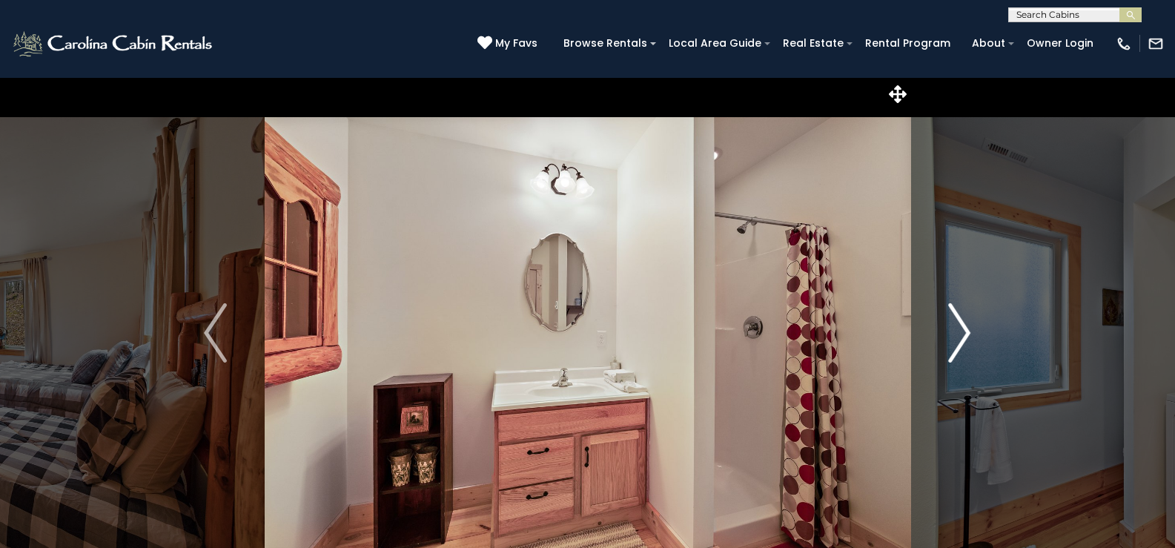
click at [970, 331] on img "Next" at bounding box center [959, 332] width 22 height 59
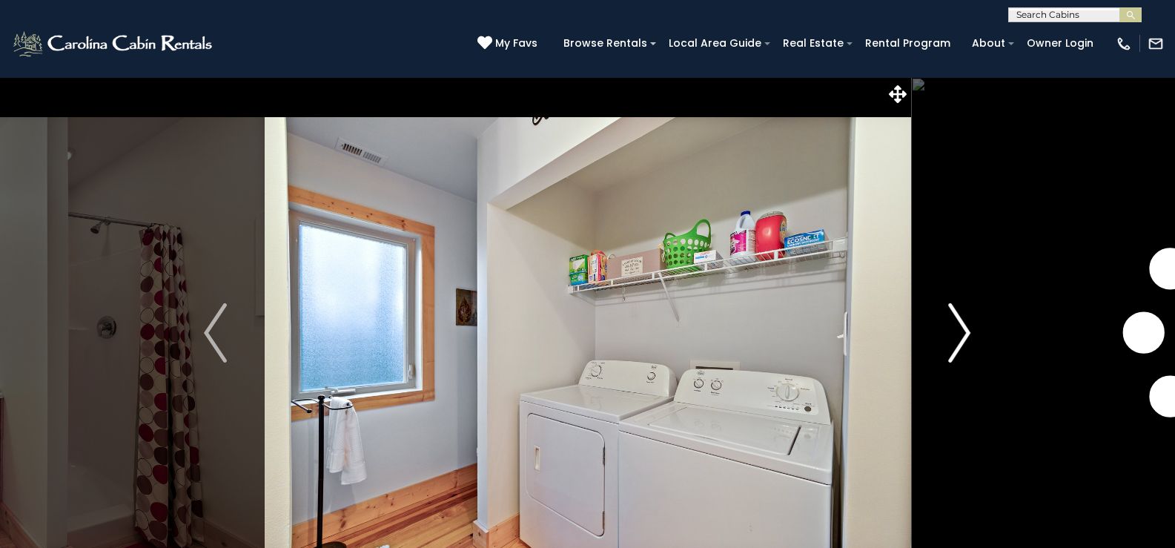
click at [970, 331] on img "Next" at bounding box center [959, 332] width 22 height 59
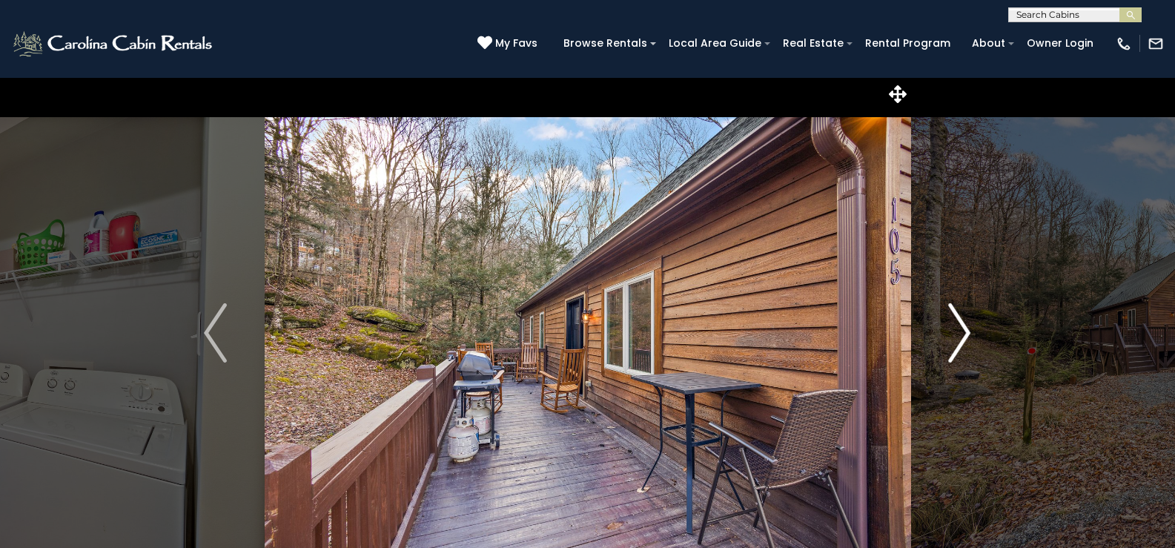
click at [970, 331] on img "Next" at bounding box center [959, 332] width 22 height 59
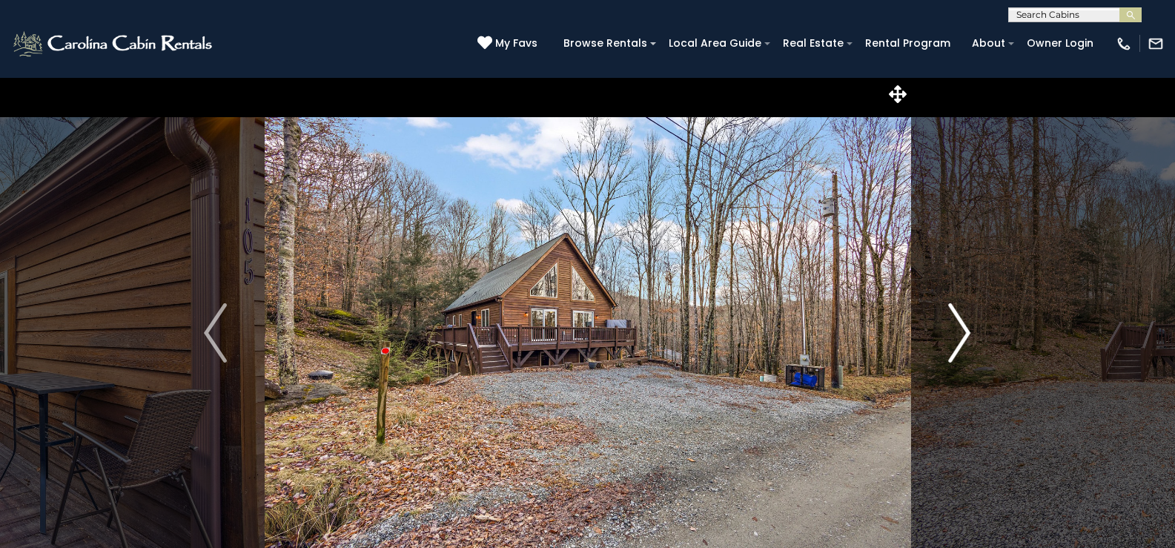
click at [970, 331] on img "Next" at bounding box center [959, 332] width 22 height 59
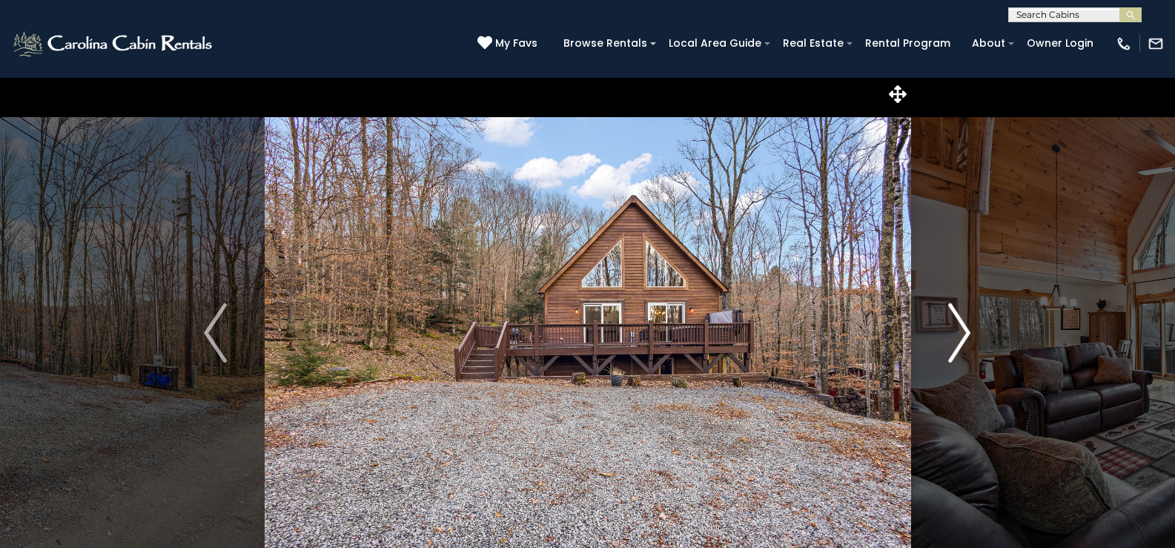
click at [970, 331] on img "Next" at bounding box center [959, 332] width 22 height 59
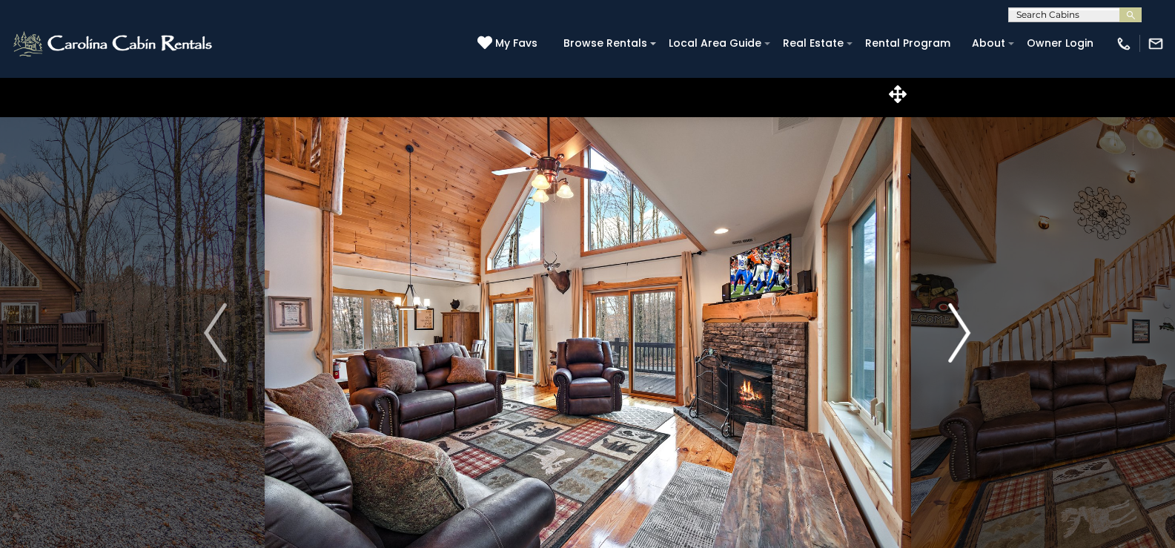
click at [970, 331] on img "Next" at bounding box center [959, 332] width 22 height 59
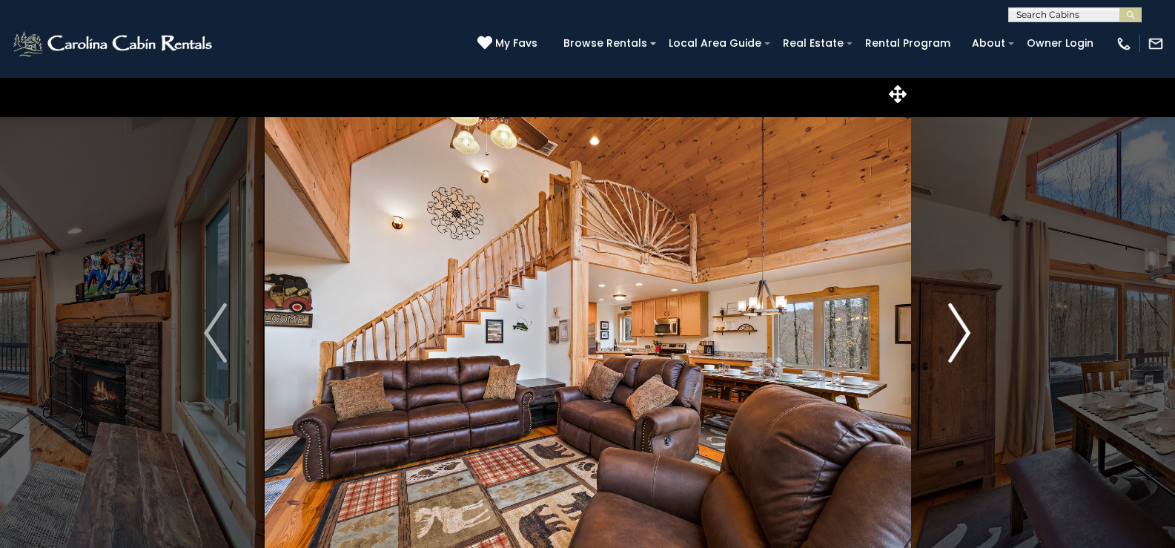
click at [970, 331] on img "Next" at bounding box center [959, 332] width 22 height 59
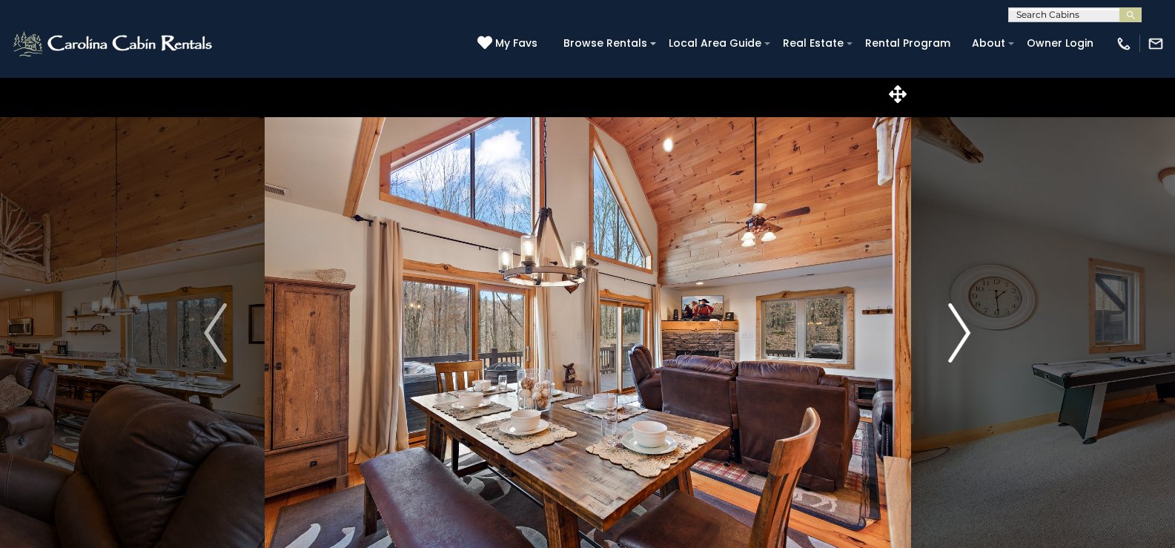
click at [970, 331] on img "Next" at bounding box center [959, 332] width 22 height 59
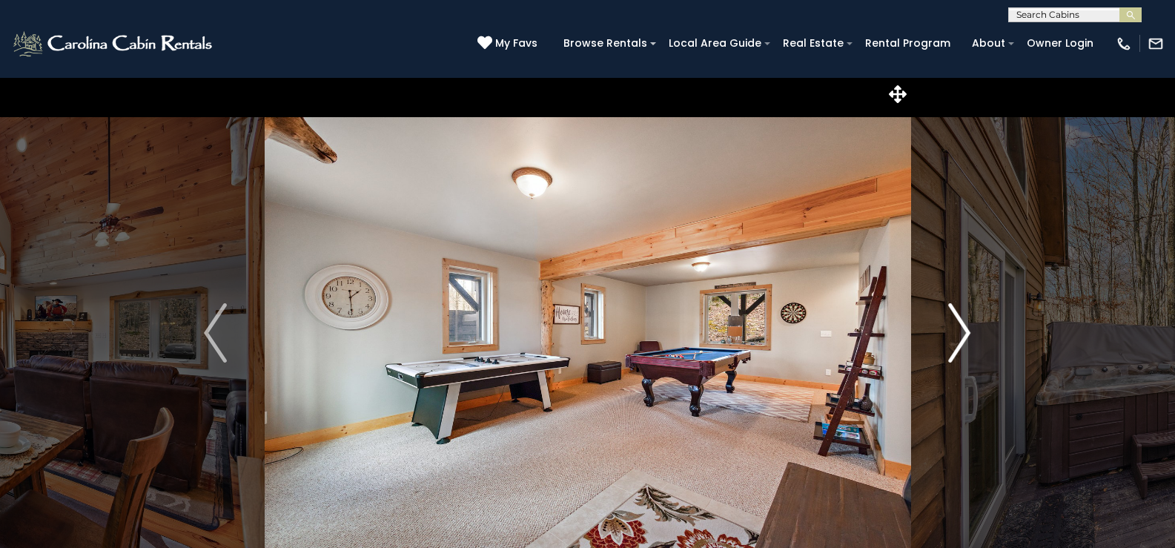
click at [970, 331] on img "Next" at bounding box center [959, 332] width 22 height 59
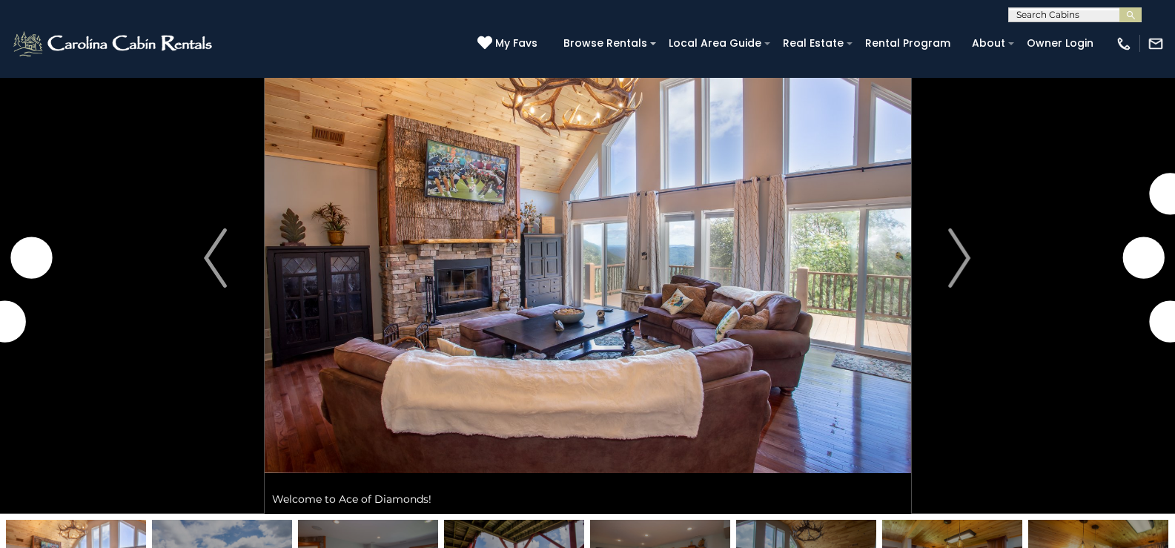
scroll to position [74, 0]
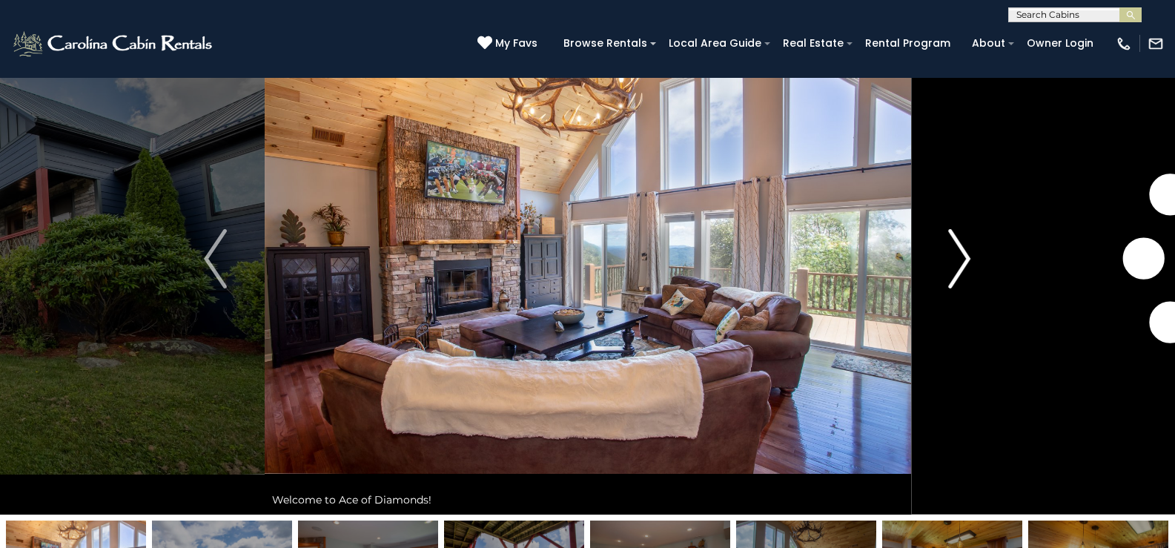
click at [961, 251] on img "Next" at bounding box center [959, 258] width 22 height 59
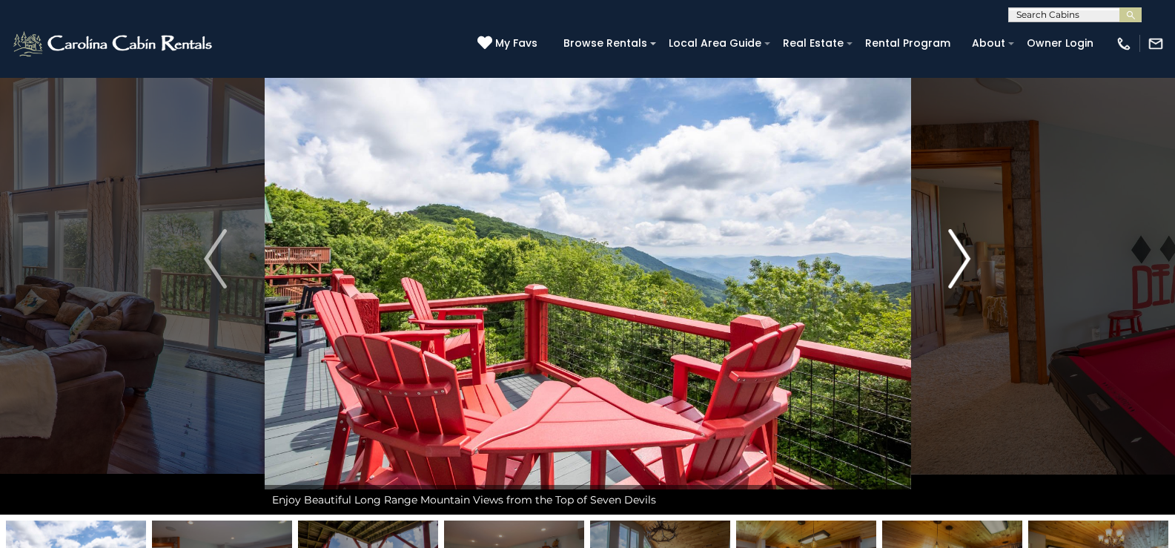
click at [961, 251] on img "Next" at bounding box center [959, 258] width 22 height 59
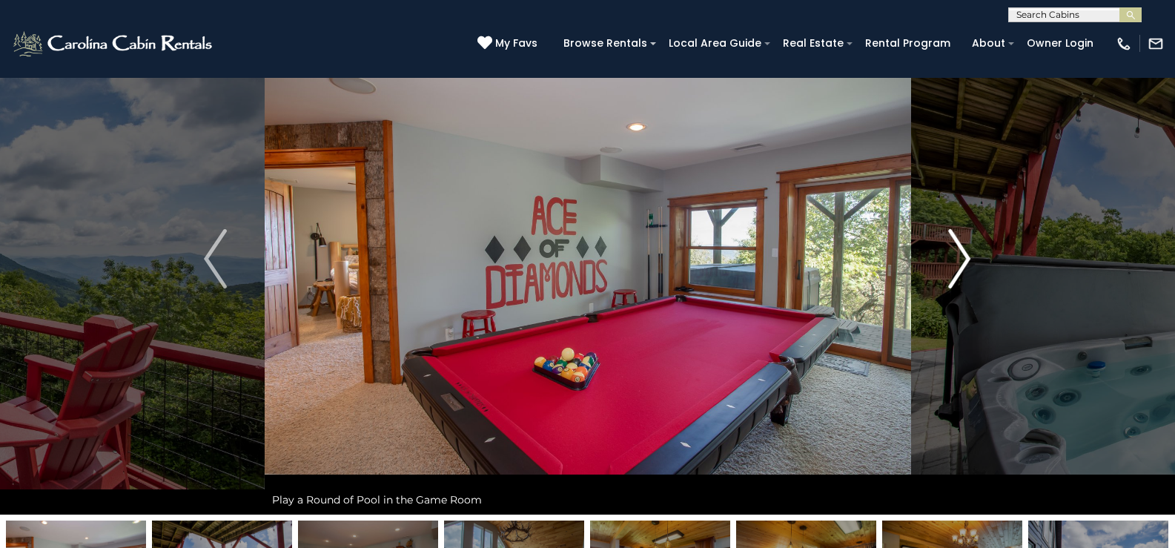
click at [961, 251] on img "Next" at bounding box center [959, 258] width 22 height 59
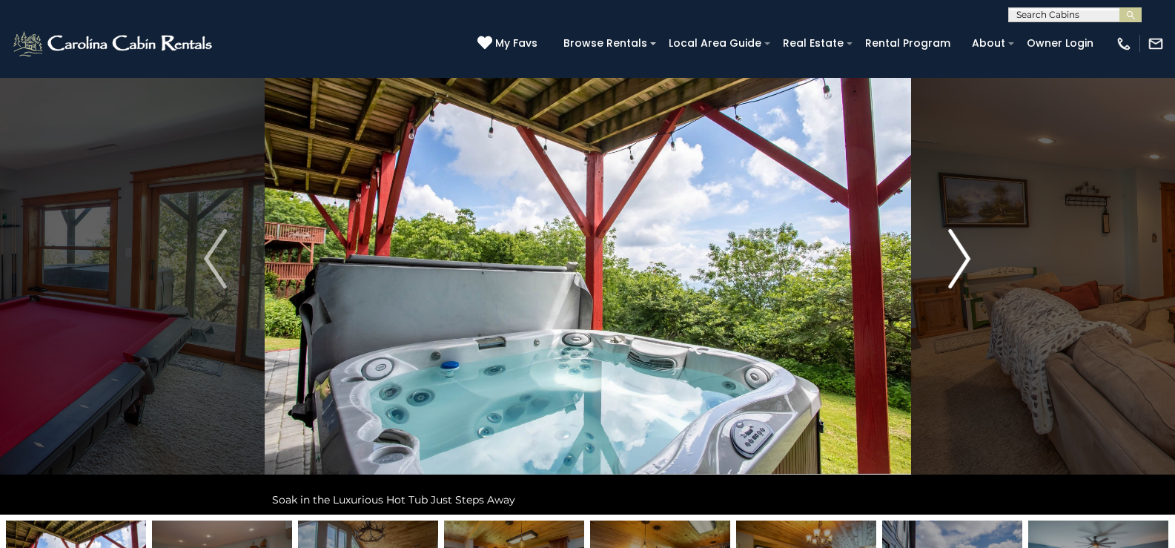
click at [961, 251] on img "Next" at bounding box center [959, 258] width 22 height 59
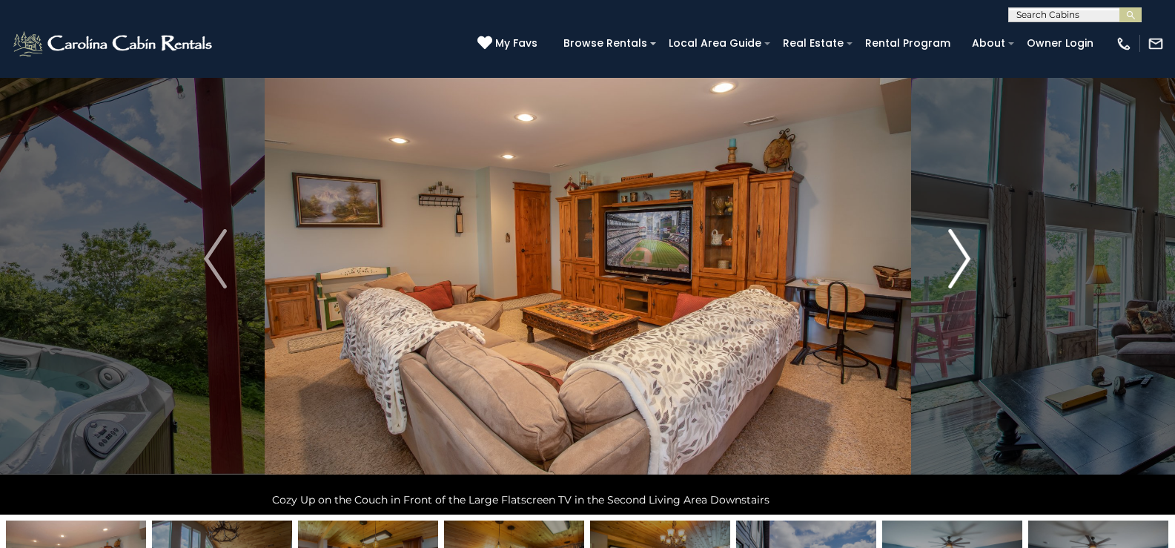
click at [961, 251] on img "Next" at bounding box center [959, 258] width 22 height 59
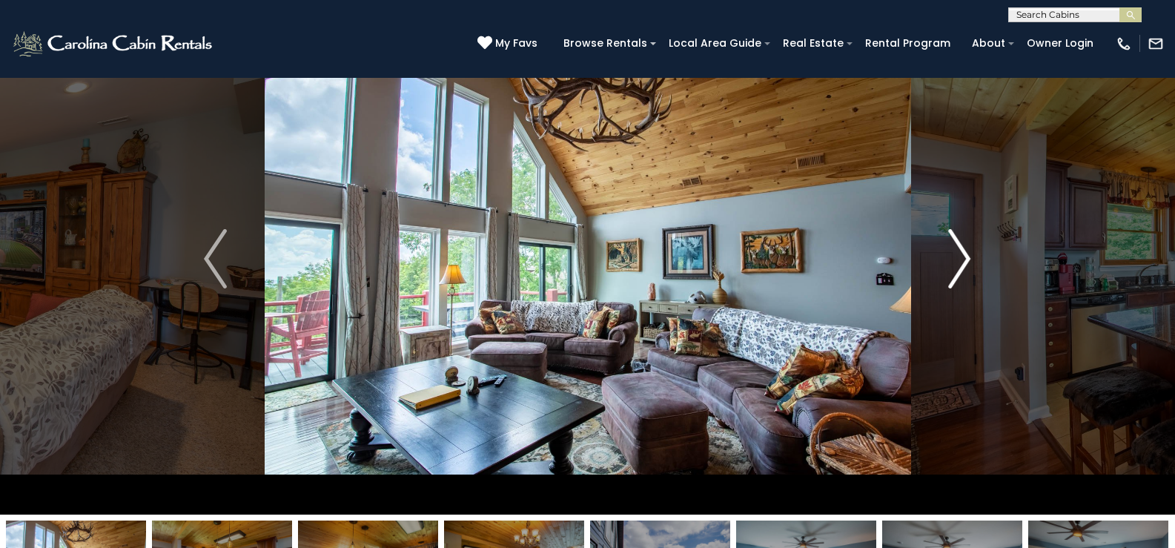
click at [961, 251] on img "Next" at bounding box center [959, 258] width 22 height 59
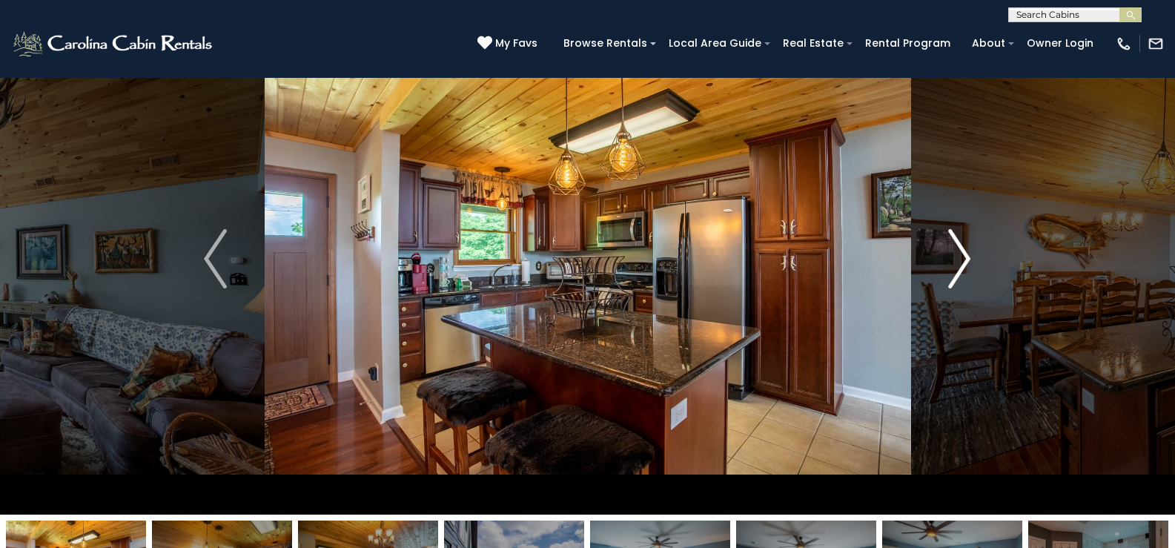
click at [961, 251] on img "Next" at bounding box center [959, 258] width 22 height 59
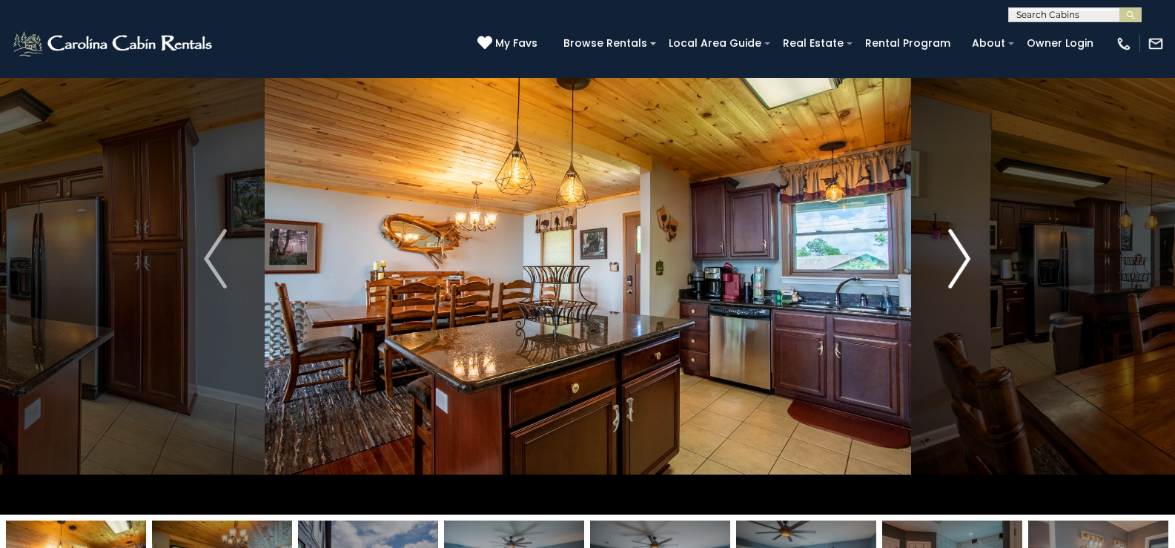
click at [961, 251] on img "Next" at bounding box center [959, 258] width 22 height 59
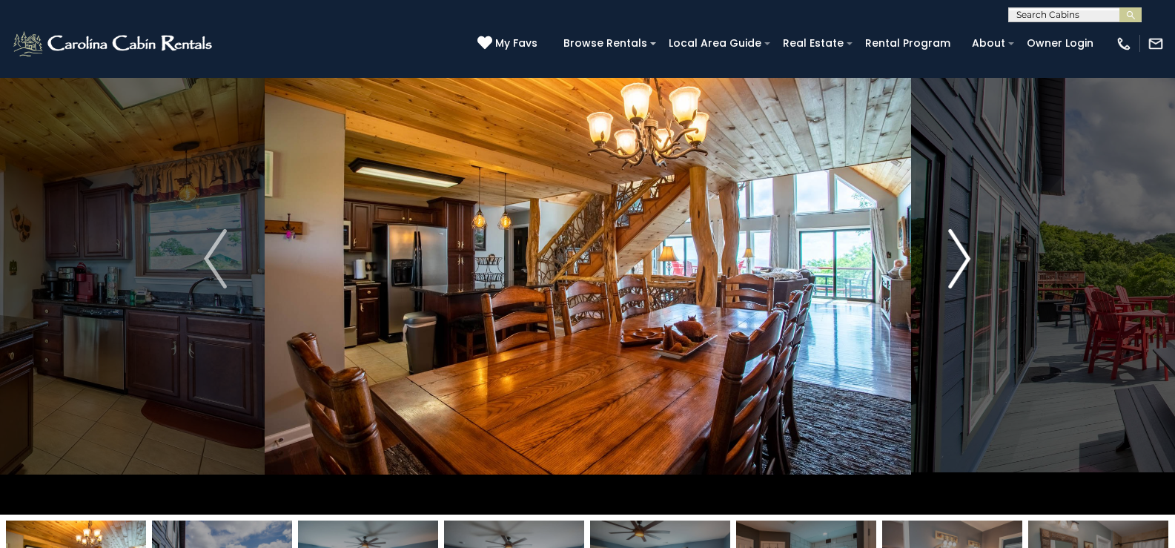
click at [961, 251] on img "Next" at bounding box center [959, 258] width 22 height 59
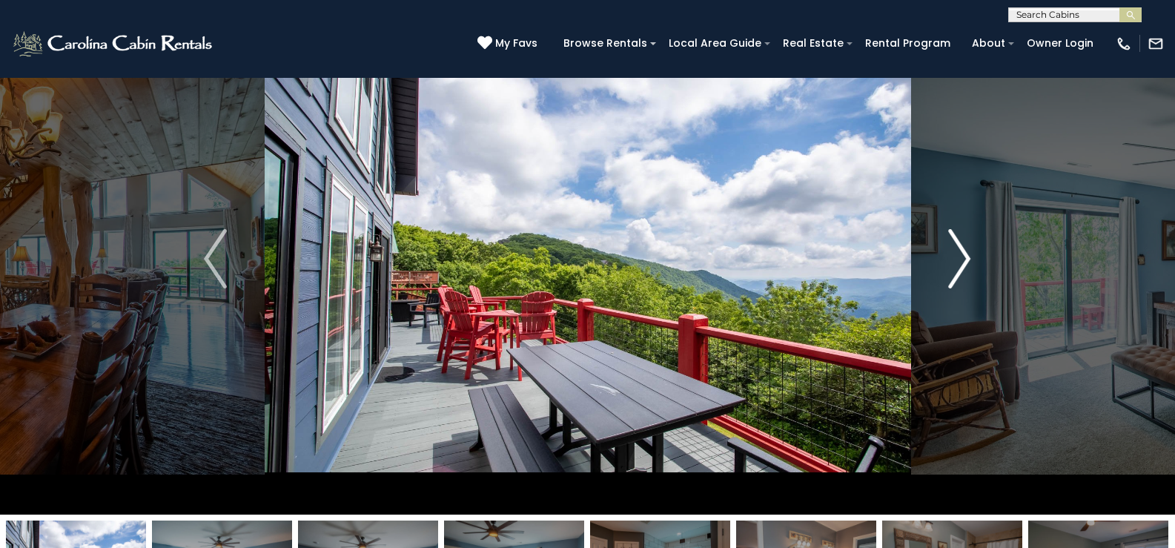
click at [961, 251] on img "Next" at bounding box center [959, 258] width 22 height 59
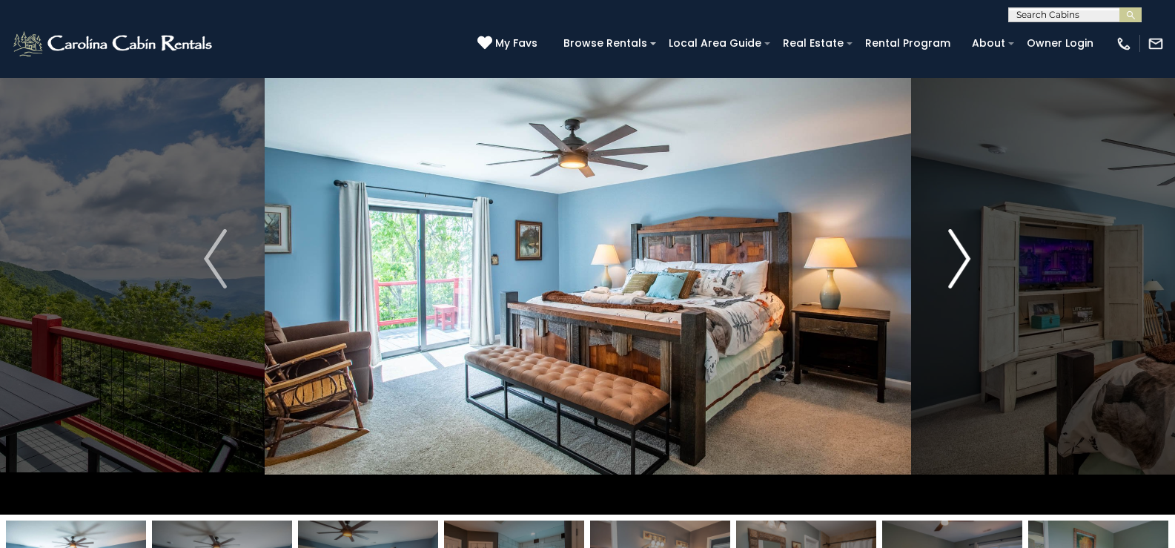
click at [961, 251] on img "Next" at bounding box center [959, 258] width 22 height 59
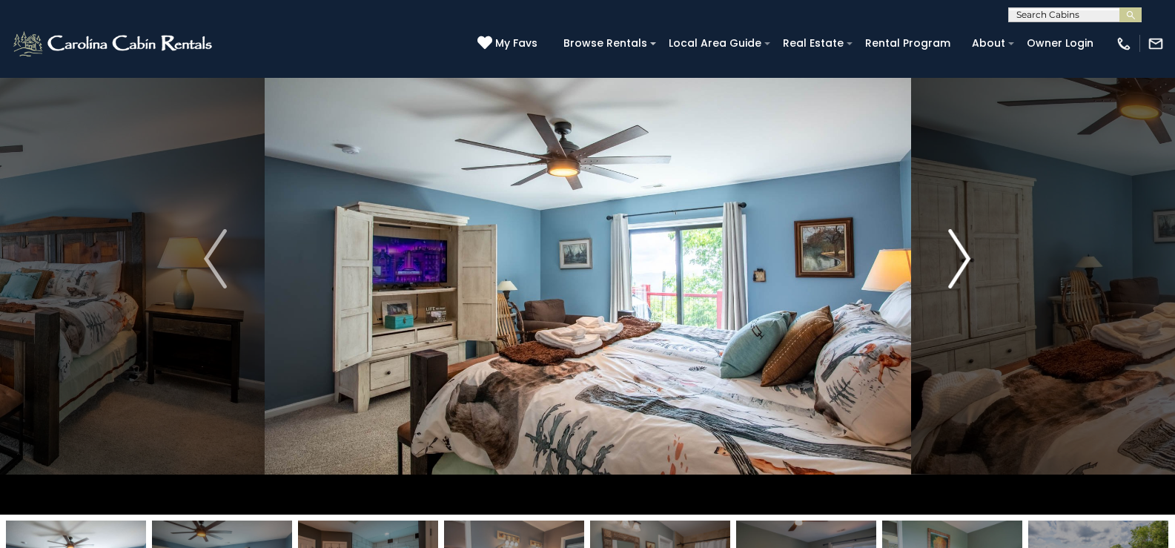
click at [961, 251] on img "Next" at bounding box center [959, 258] width 22 height 59
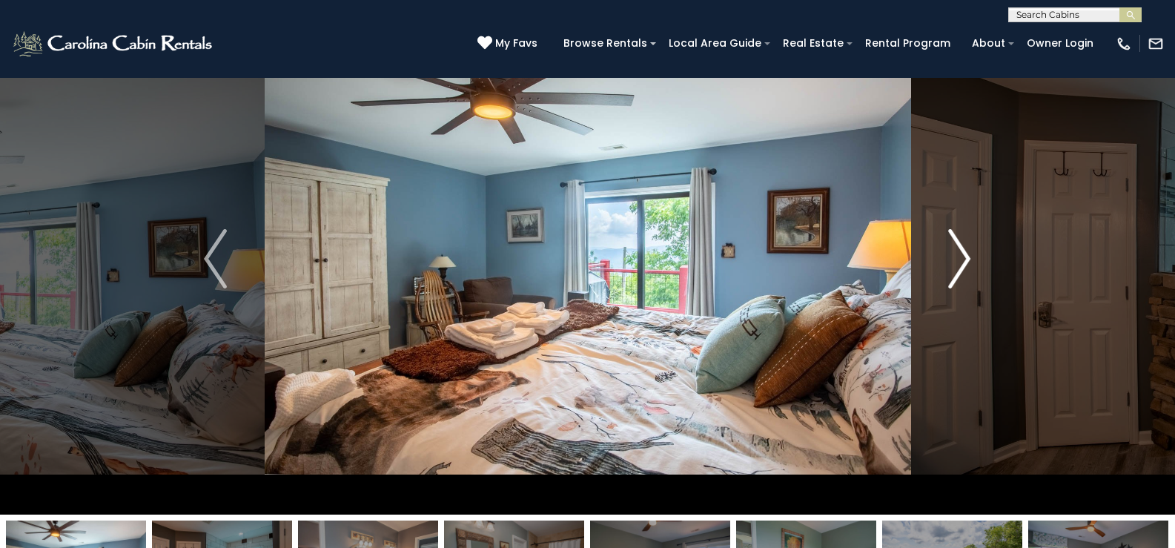
click at [961, 251] on img "Next" at bounding box center [959, 258] width 22 height 59
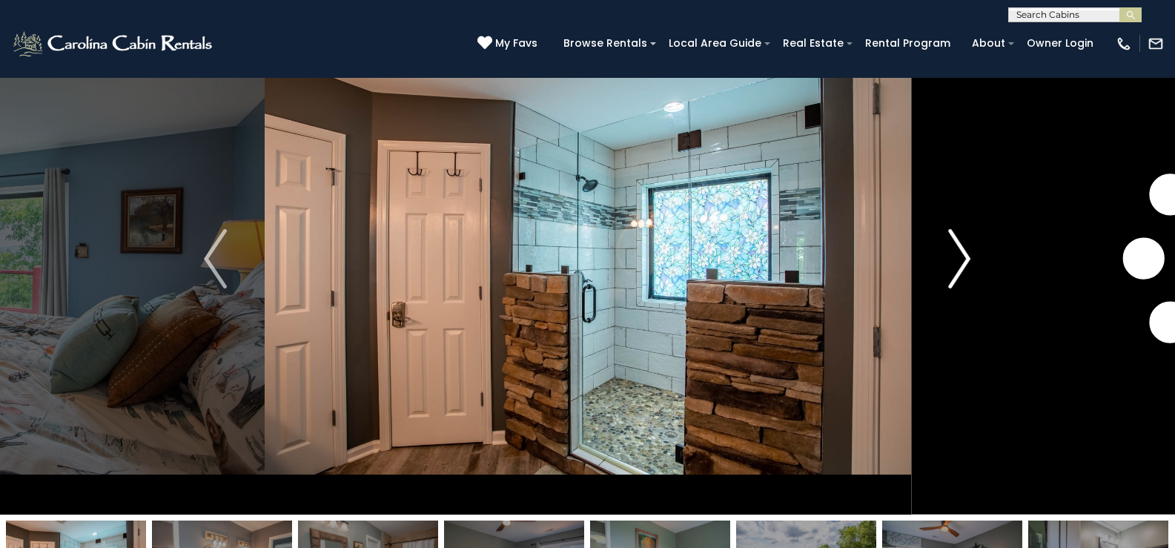
click at [961, 251] on img "Next" at bounding box center [959, 258] width 22 height 59
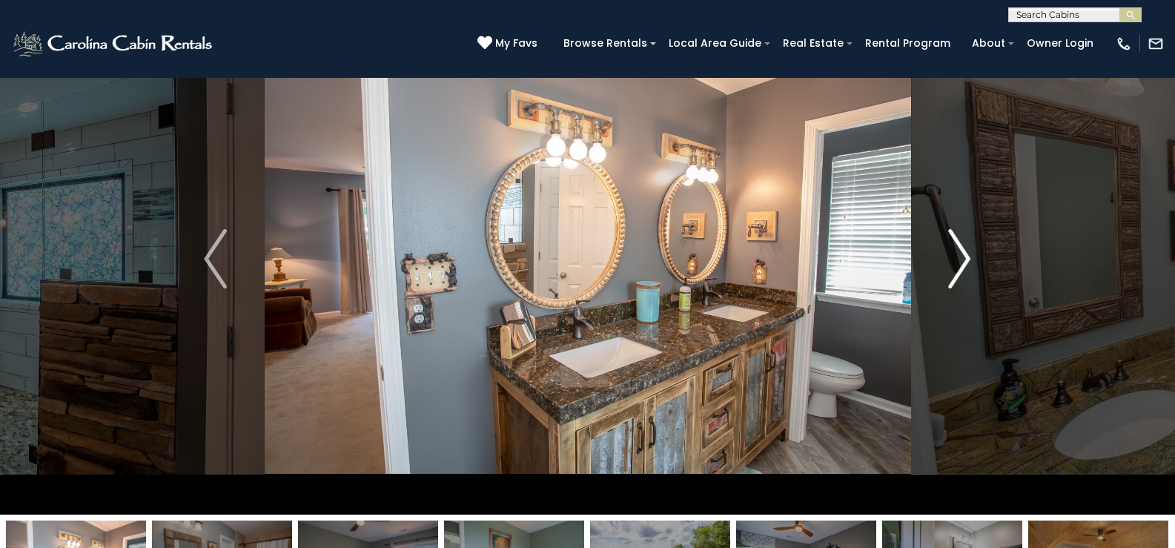
click at [961, 251] on img "Next" at bounding box center [959, 258] width 22 height 59
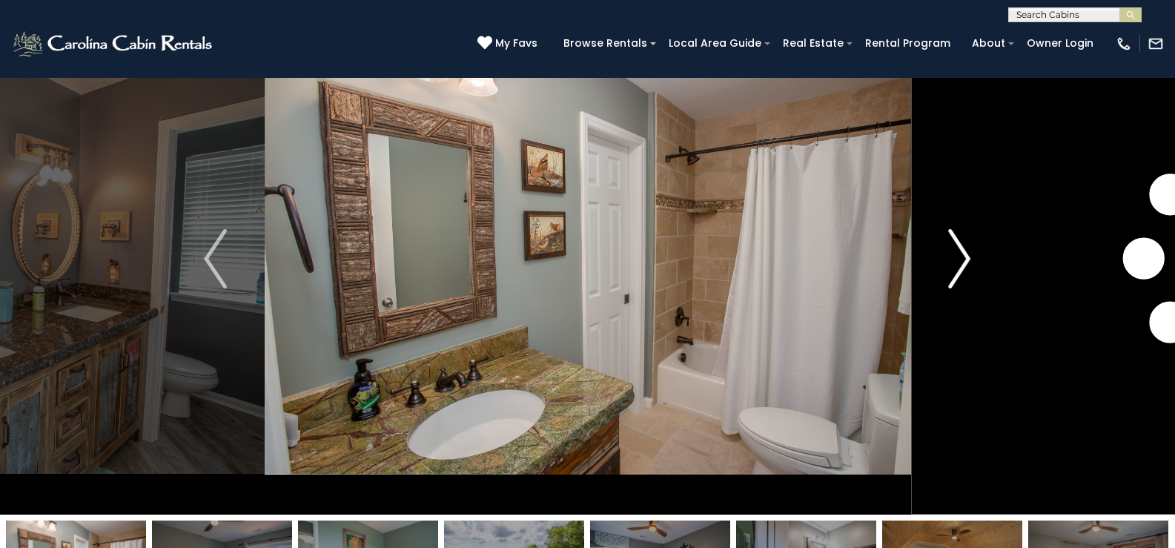
click at [961, 251] on img "Next" at bounding box center [959, 258] width 22 height 59
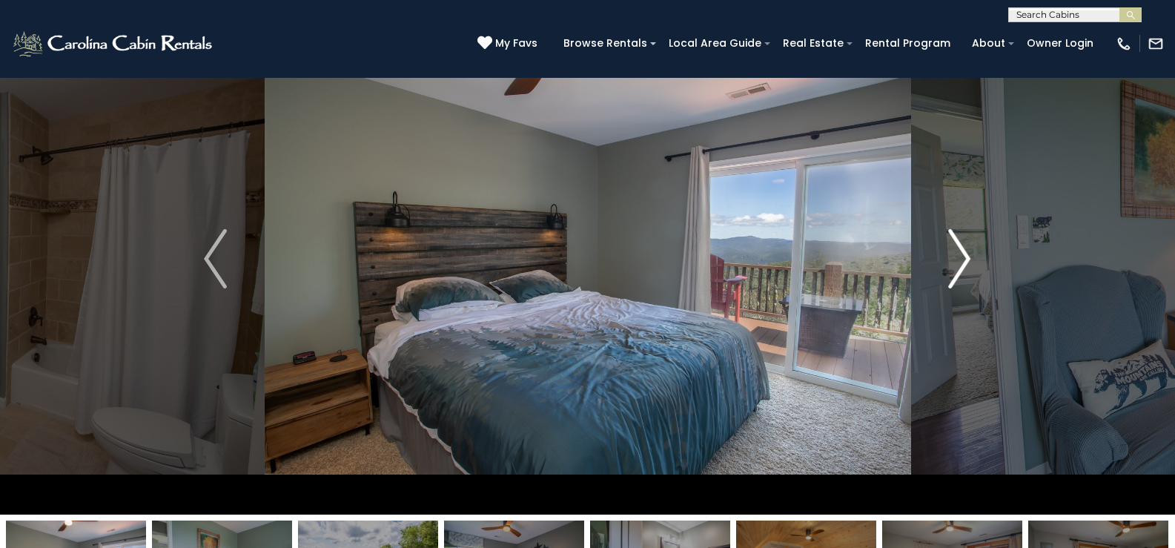
click at [961, 251] on img "Next" at bounding box center [959, 258] width 22 height 59
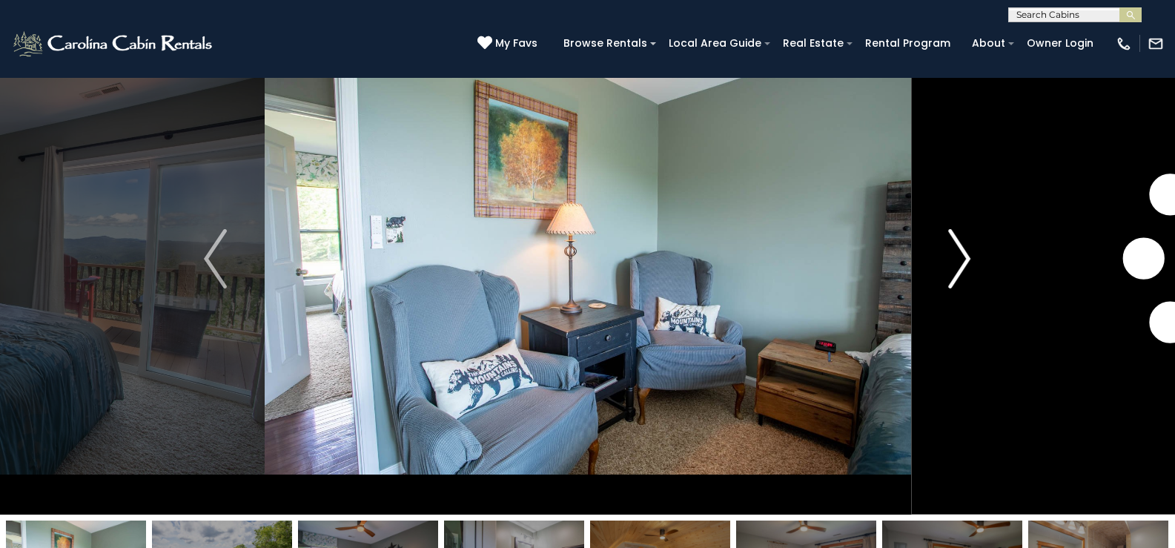
click at [961, 251] on img "Next" at bounding box center [959, 258] width 22 height 59
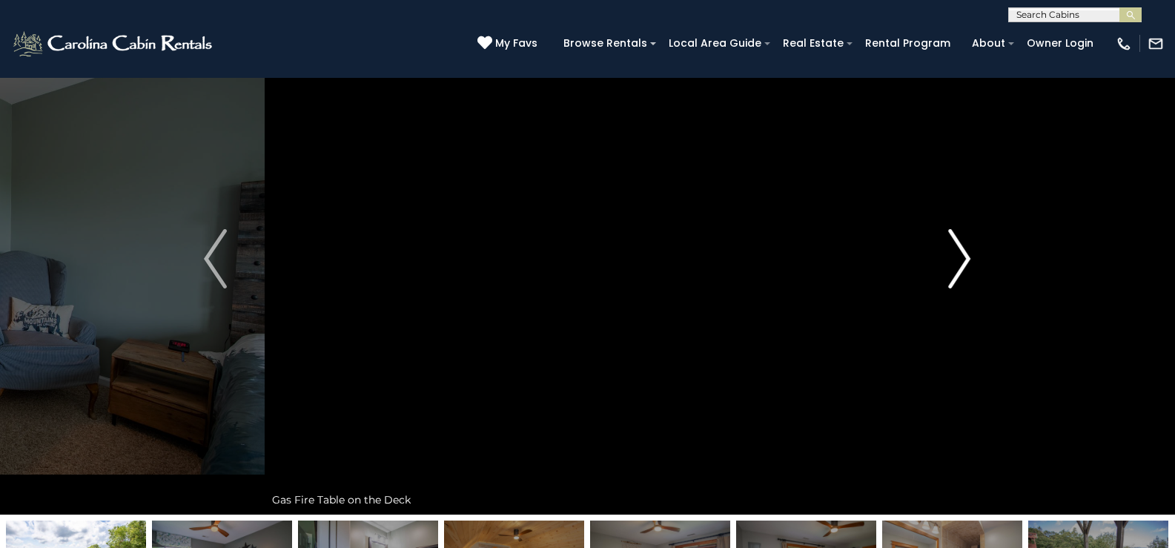
click at [961, 251] on img "Next" at bounding box center [959, 258] width 22 height 59
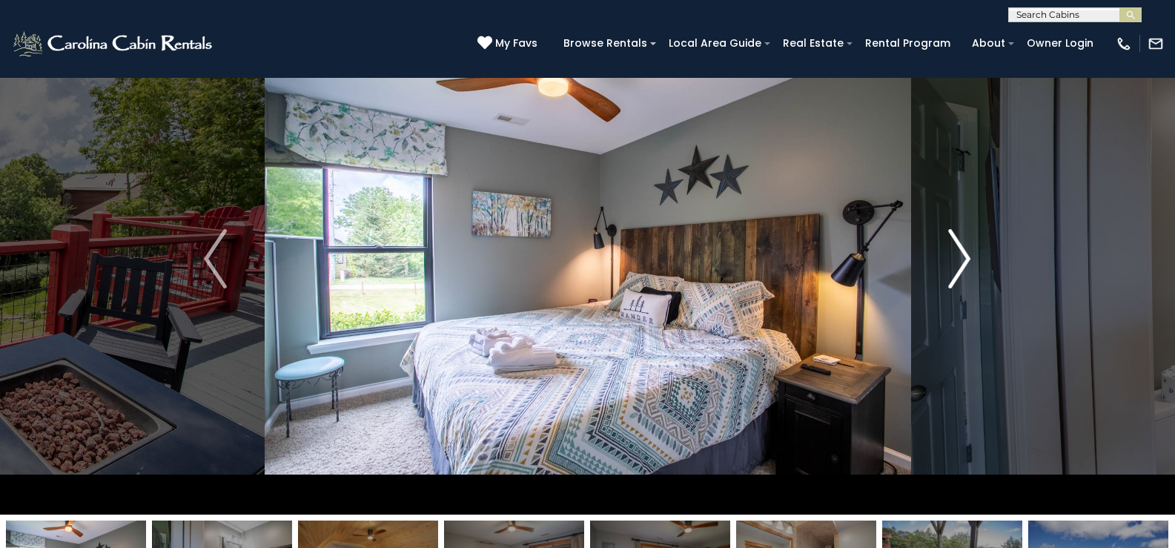
click at [961, 251] on img "Next" at bounding box center [959, 258] width 22 height 59
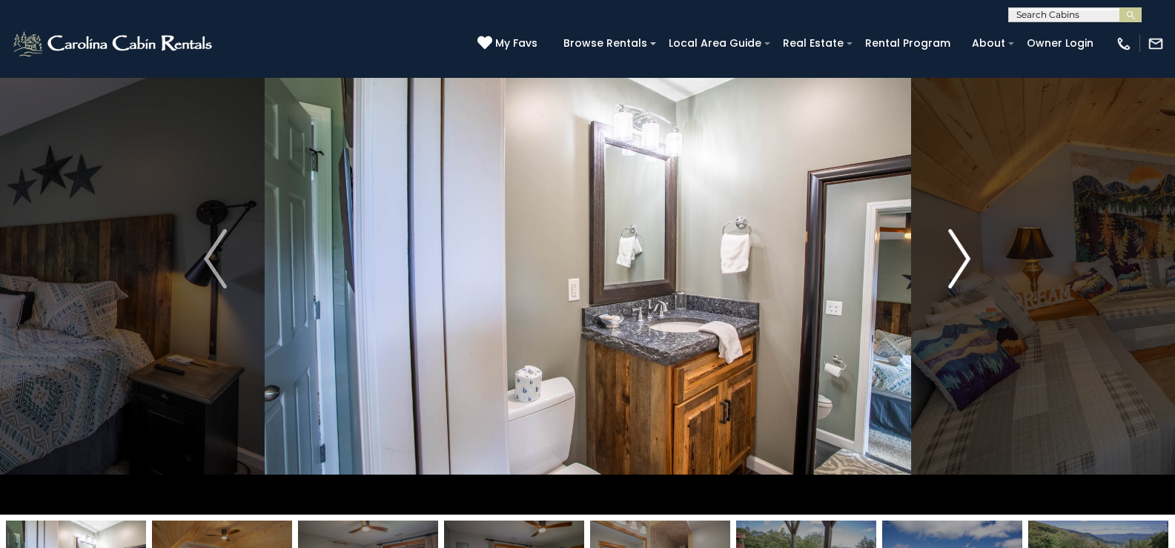
click at [961, 251] on img "Next" at bounding box center [959, 258] width 22 height 59
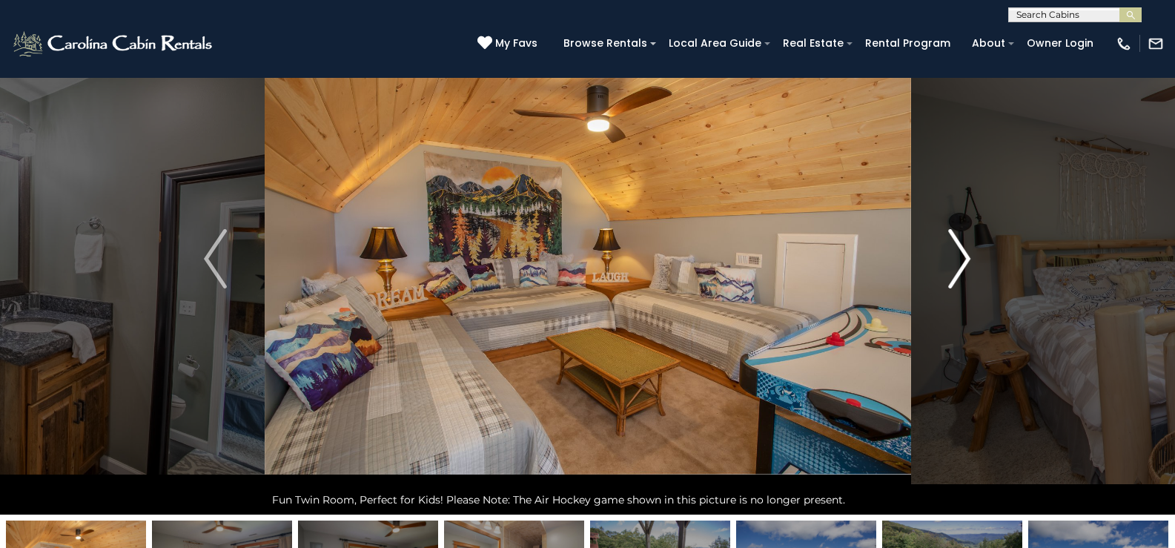
click at [961, 251] on img "Next" at bounding box center [959, 258] width 22 height 59
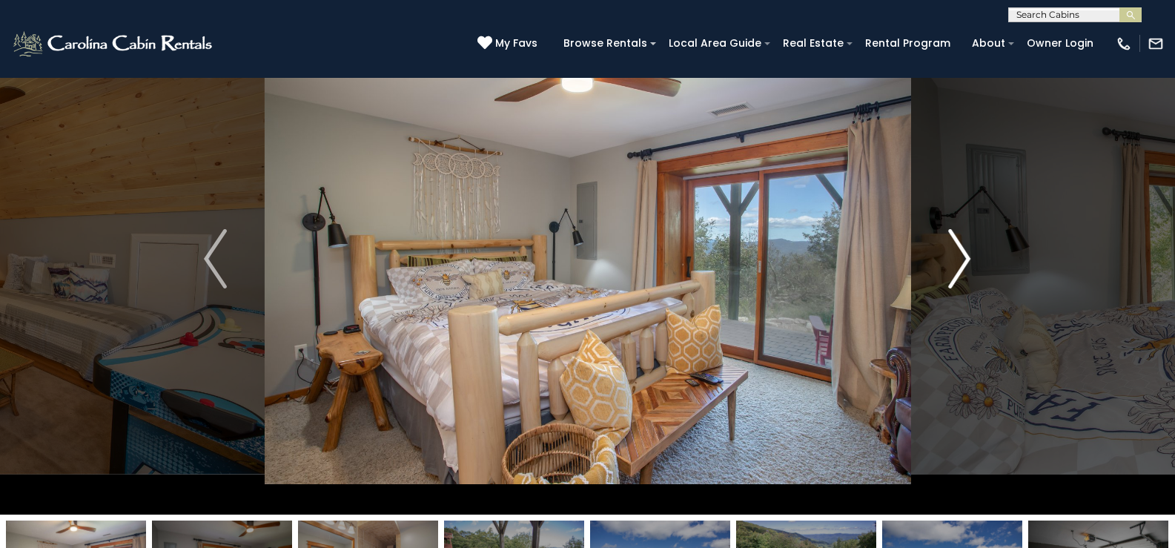
click at [961, 251] on img "Next" at bounding box center [959, 258] width 22 height 59
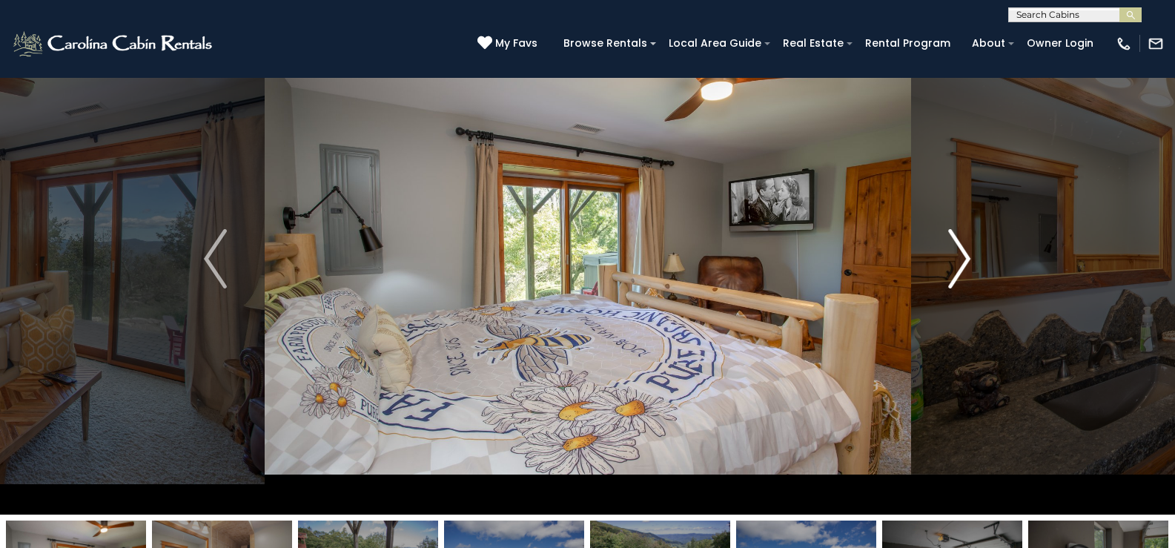
click at [961, 251] on img "Next" at bounding box center [959, 258] width 22 height 59
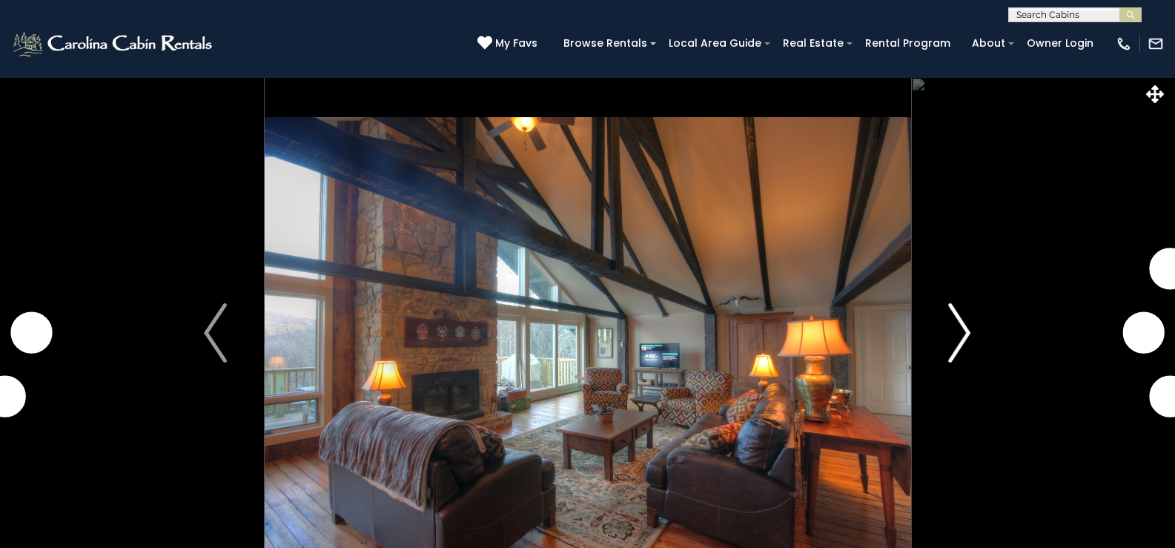
click at [966, 333] on img "Next" at bounding box center [959, 332] width 22 height 59
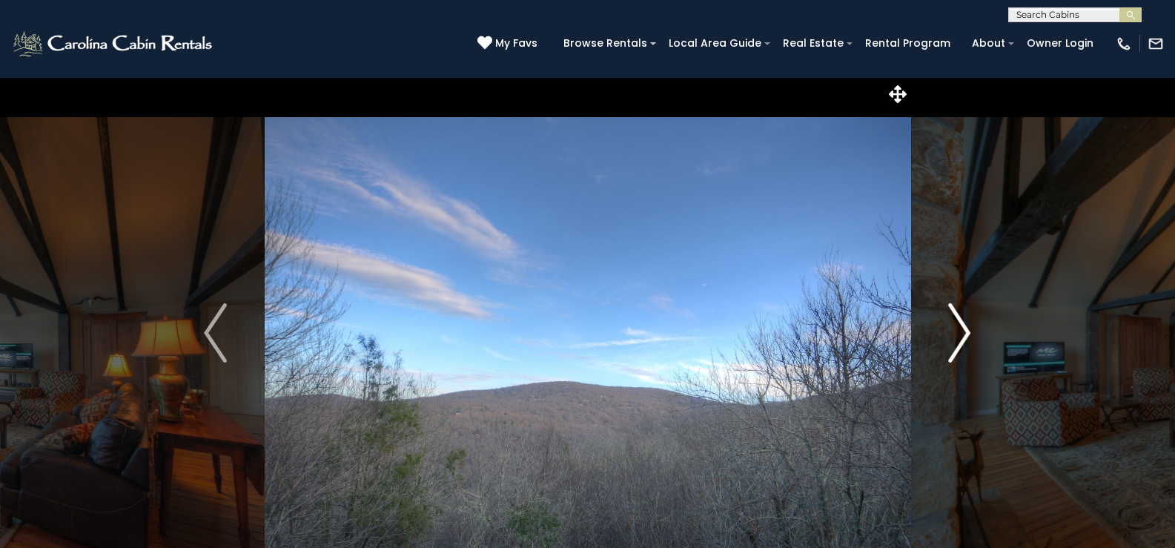
click at [966, 333] on img "Next" at bounding box center [959, 332] width 22 height 59
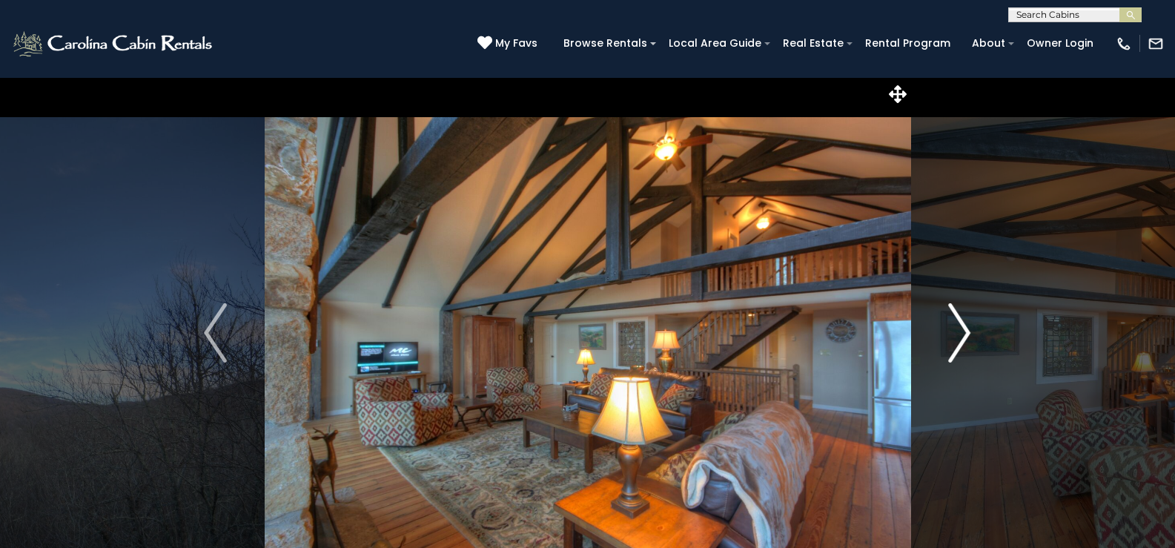
click at [966, 333] on img "Next" at bounding box center [959, 332] width 22 height 59
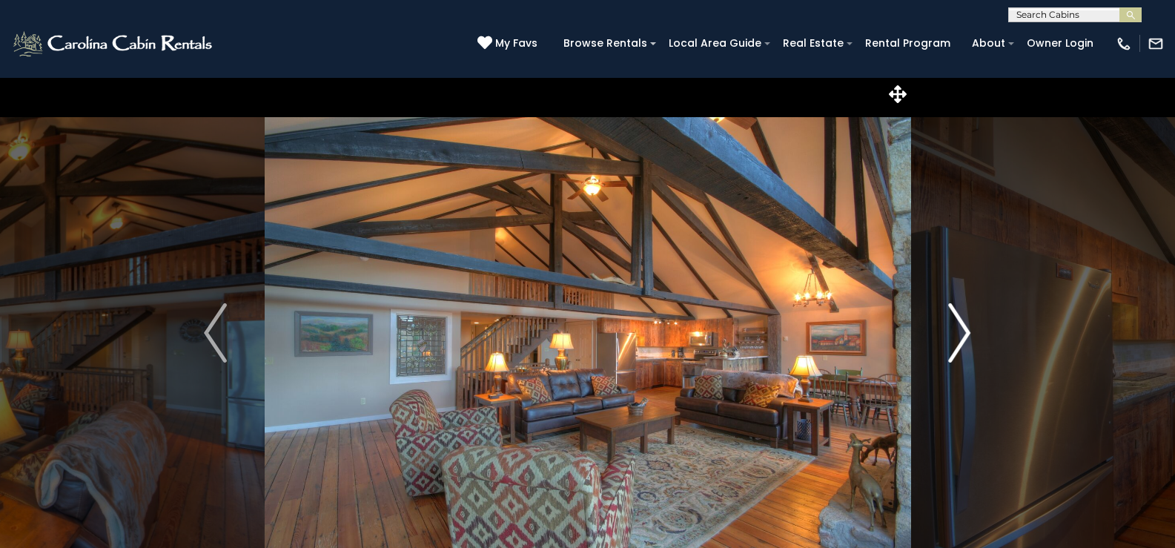
click at [966, 333] on img "Next" at bounding box center [959, 332] width 22 height 59
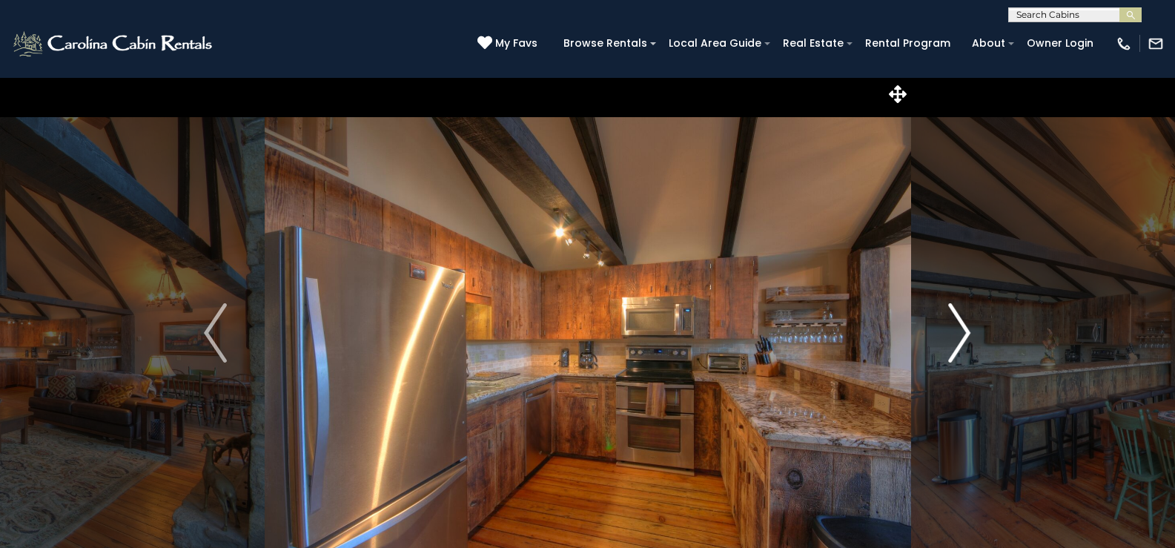
click at [966, 333] on img "Next" at bounding box center [959, 332] width 22 height 59
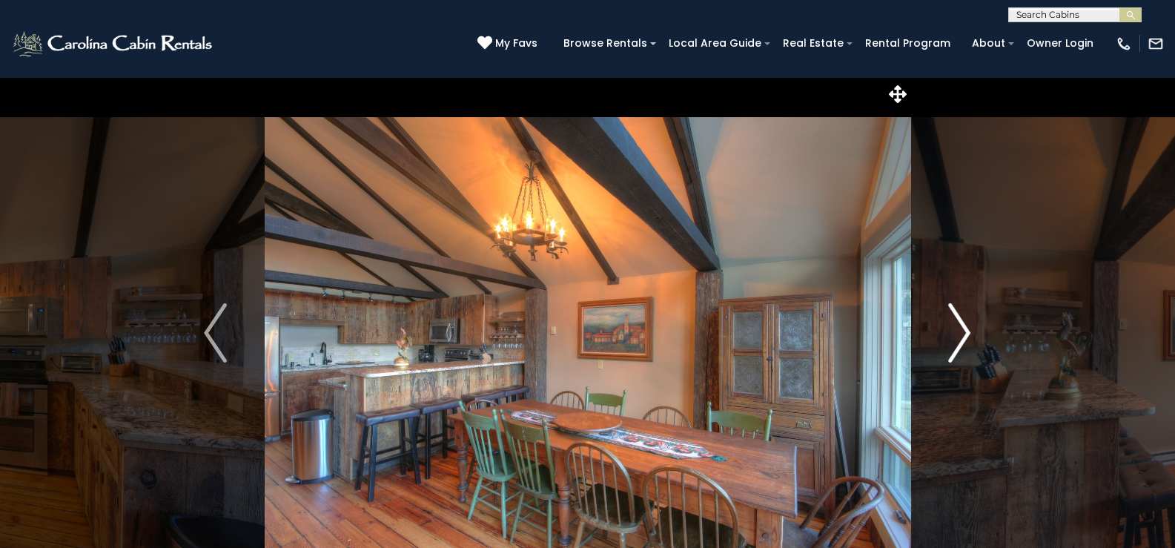
click at [966, 333] on img "Next" at bounding box center [959, 332] width 22 height 59
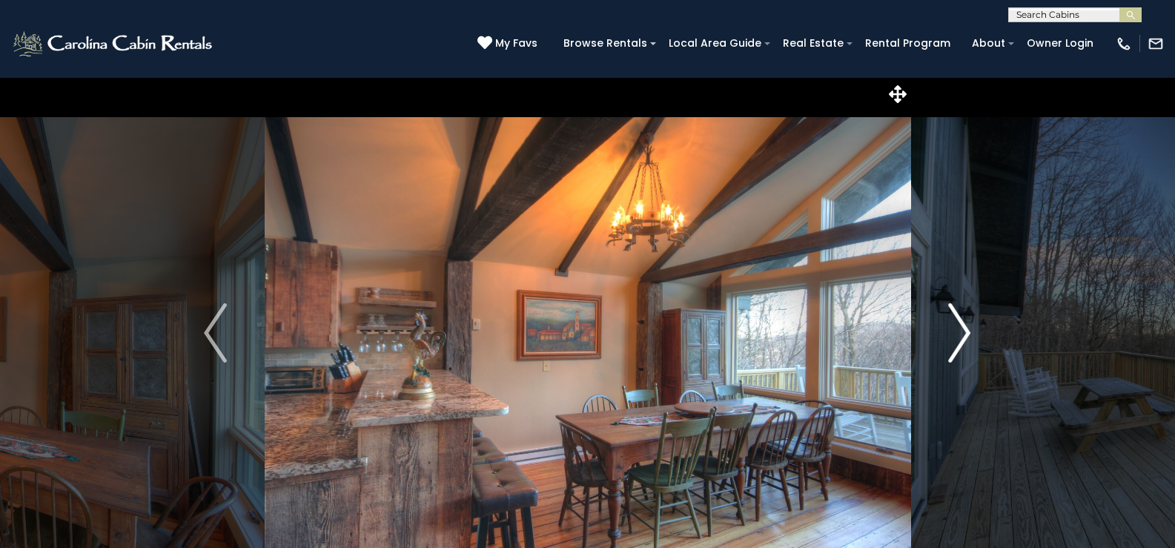
click at [966, 333] on img "Next" at bounding box center [959, 332] width 22 height 59
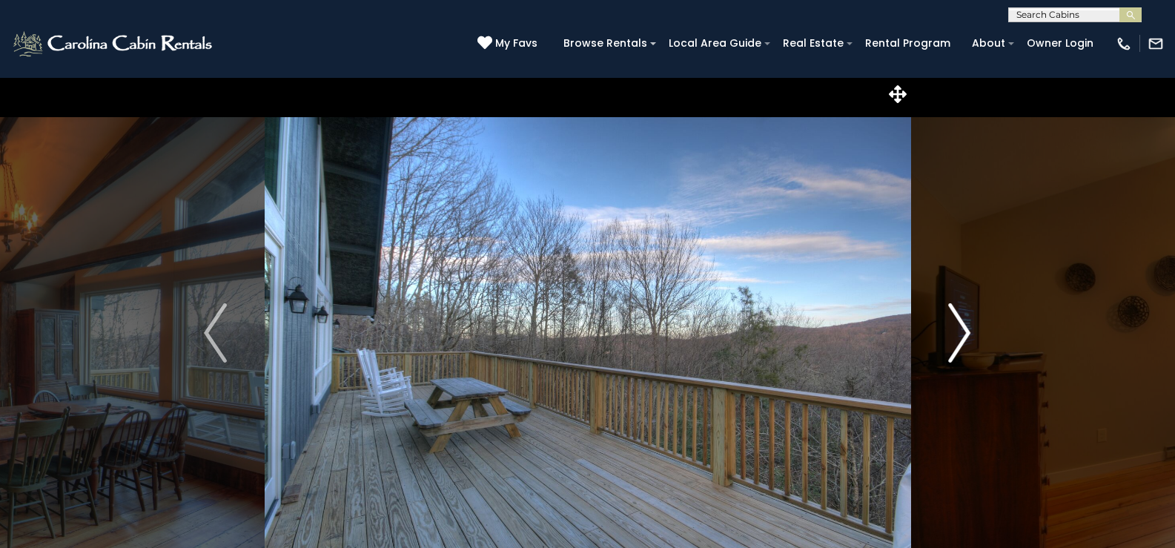
click at [966, 333] on img "Next" at bounding box center [959, 332] width 22 height 59
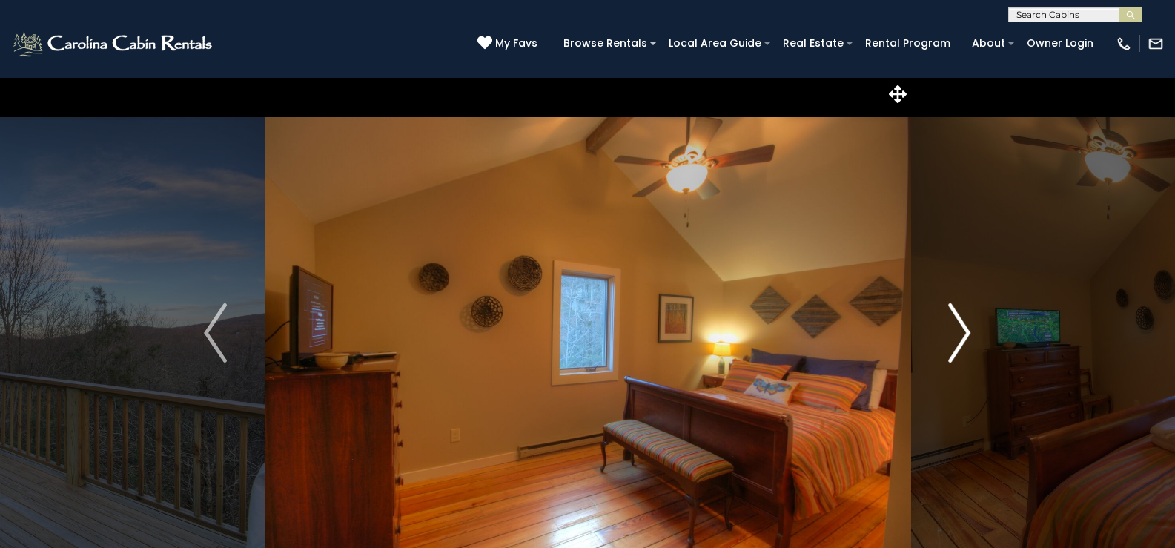
click at [966, 333] on img "Next" at bounding box center [959, 332] width 22 height 59
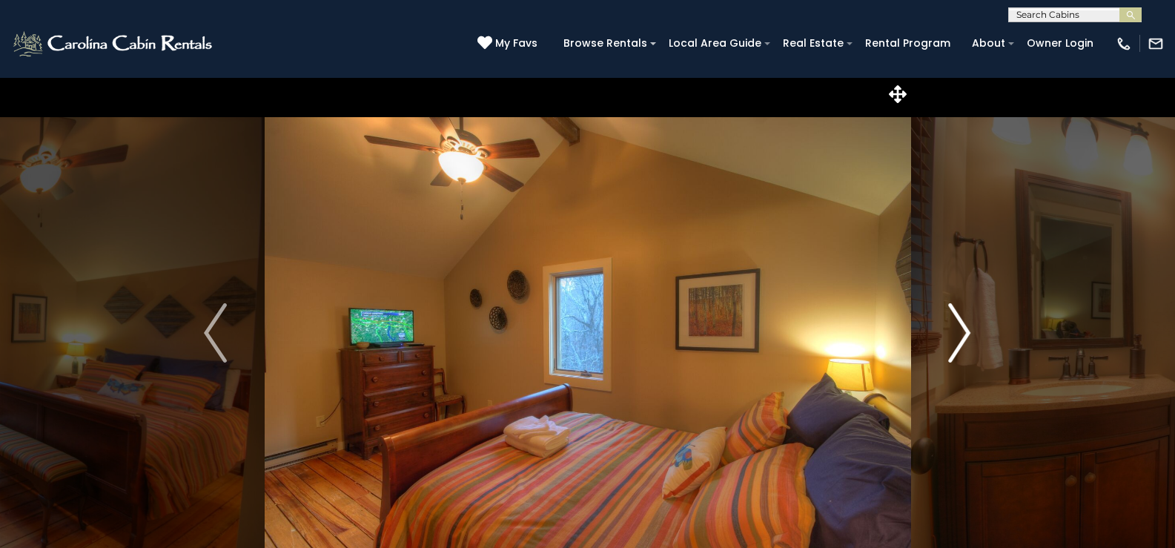
click at [966, 333] on img "Next" at bounding box center [959, 332] width 22 height 59
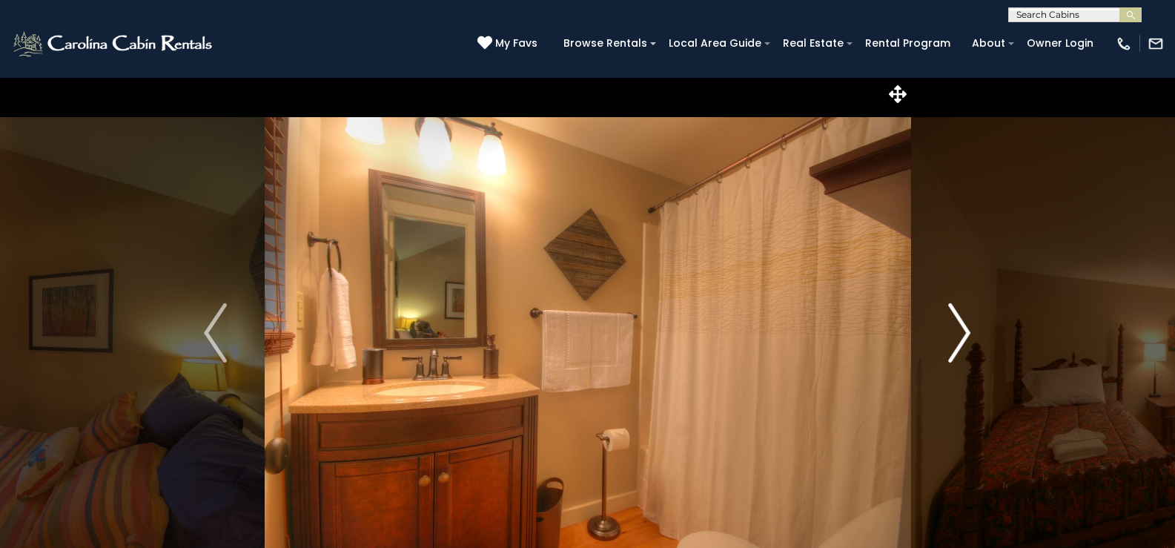
click at [966, 333] on img "Next" at bounding box center [959, 332] width 22 height 59
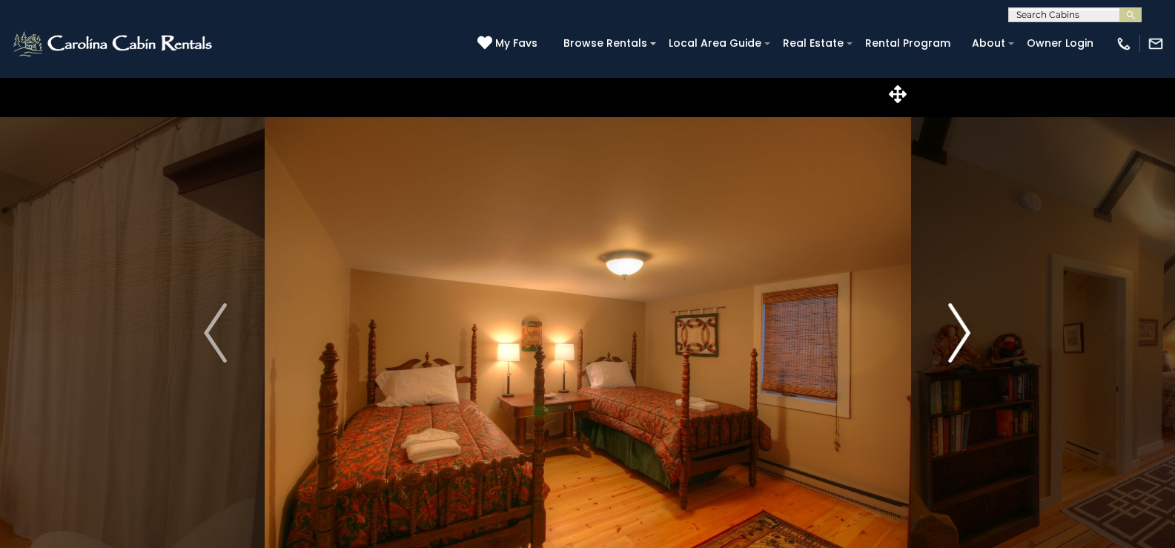
click at [966, 333] on img "Next" at bounding box center [959, 332] width 22 height 59
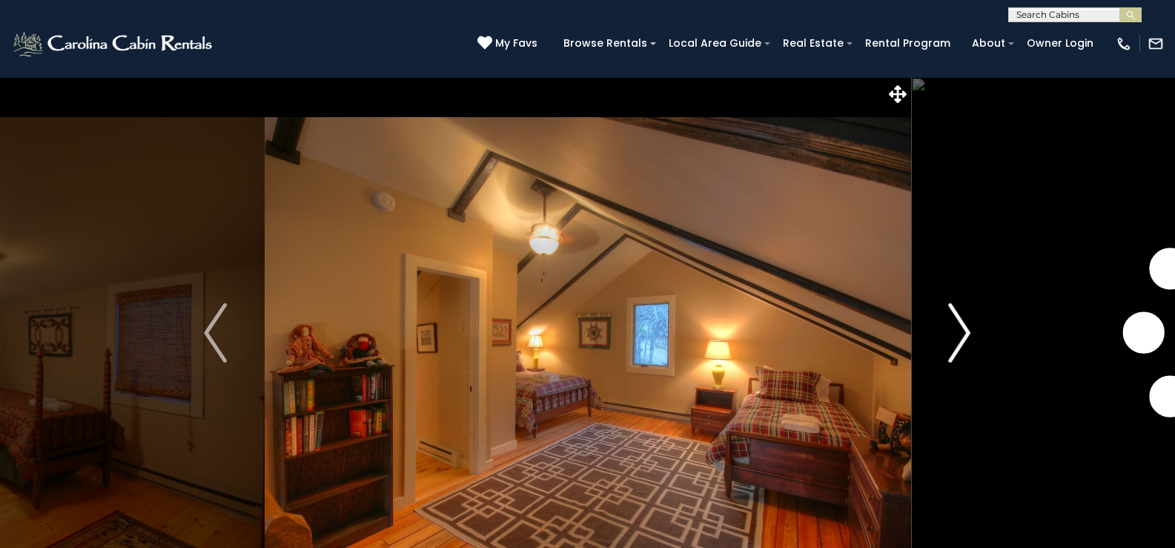
click at [966, 333] on img "Next" at bounding box center [959, 332] width 22 height 59
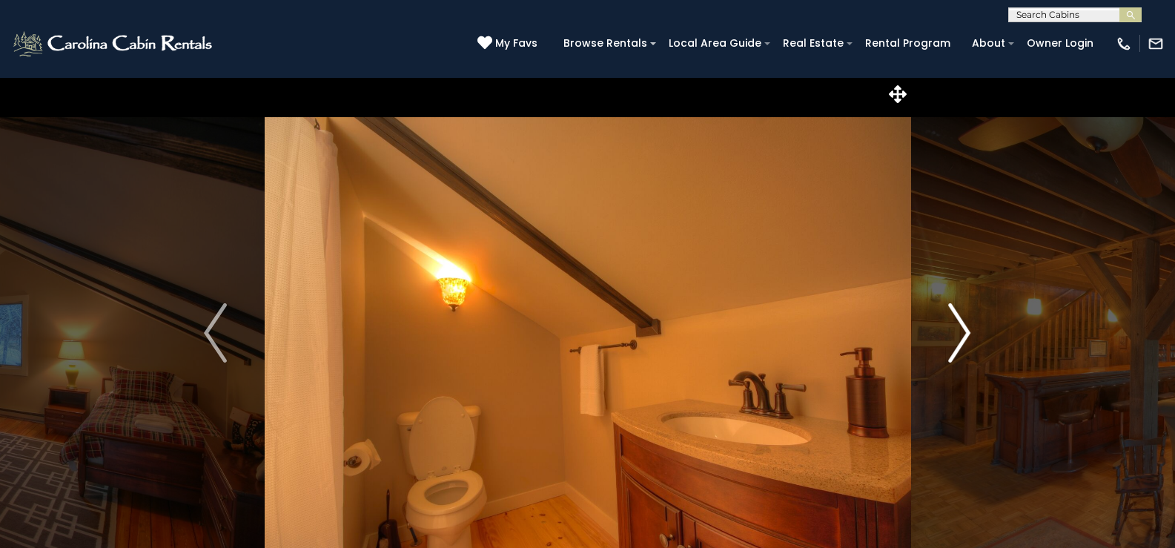
click at [966, 333] on img "Next" at bounding box center [959, 332] width 22 height 59
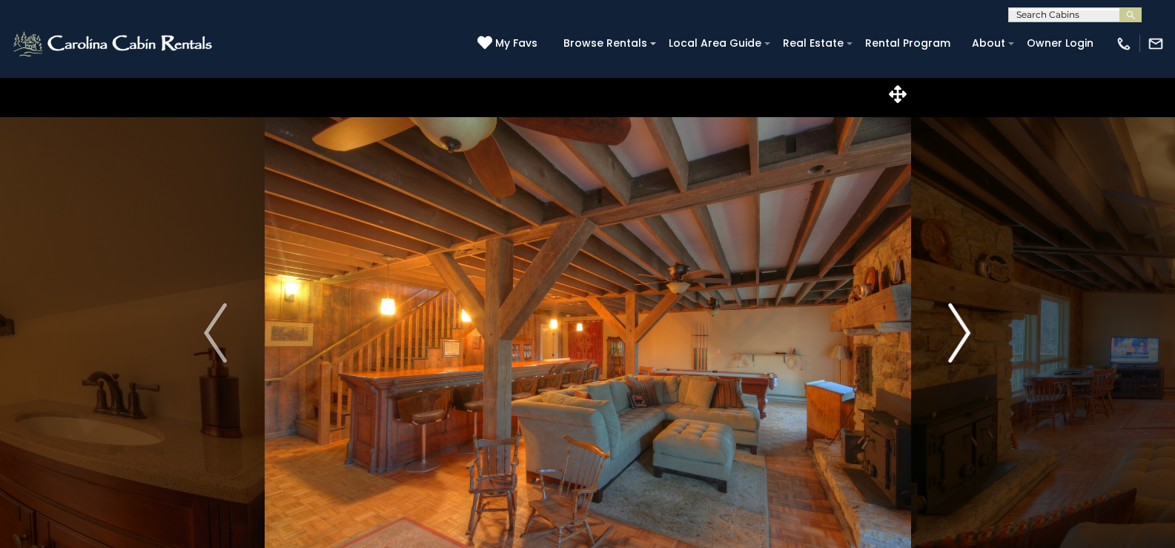
click at [966, 333] on img "Next" at bounding box center [959, 332] width 22 height 59
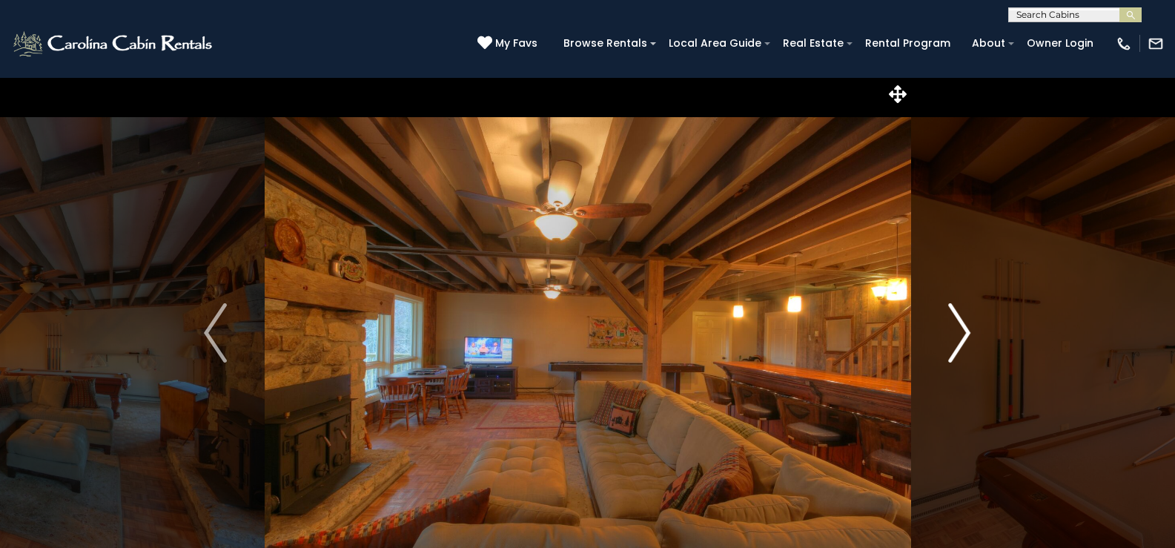
click at [966, 333] on img "Next" at bounding box center [959, 332] width 22 height 59
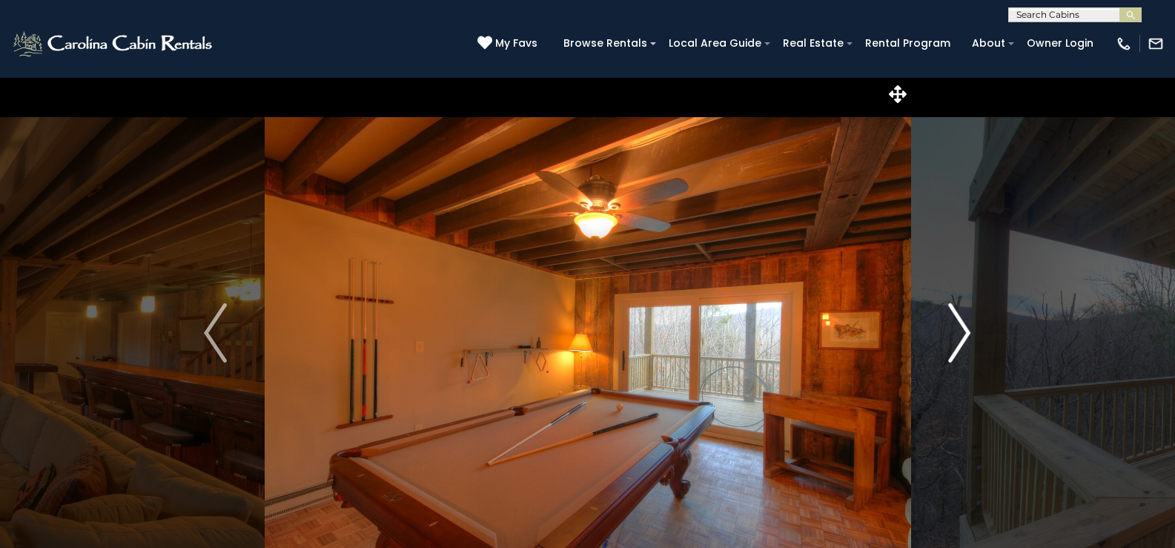
click at [966, 333] on img "Next" at bounding box center [959, 332] width 22 height 59
